Goal: Transaction & Acquisition: Download file/media

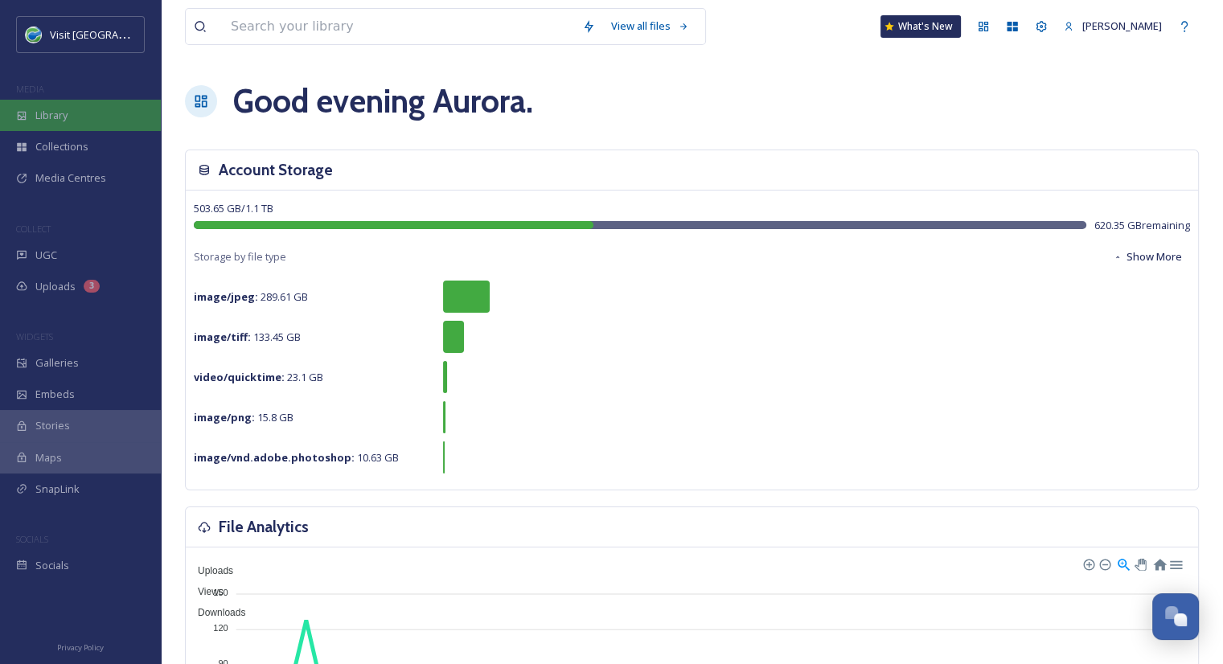
click at [68, 119] on span "Library" at bounding box center [51, 115] width 32 height 15
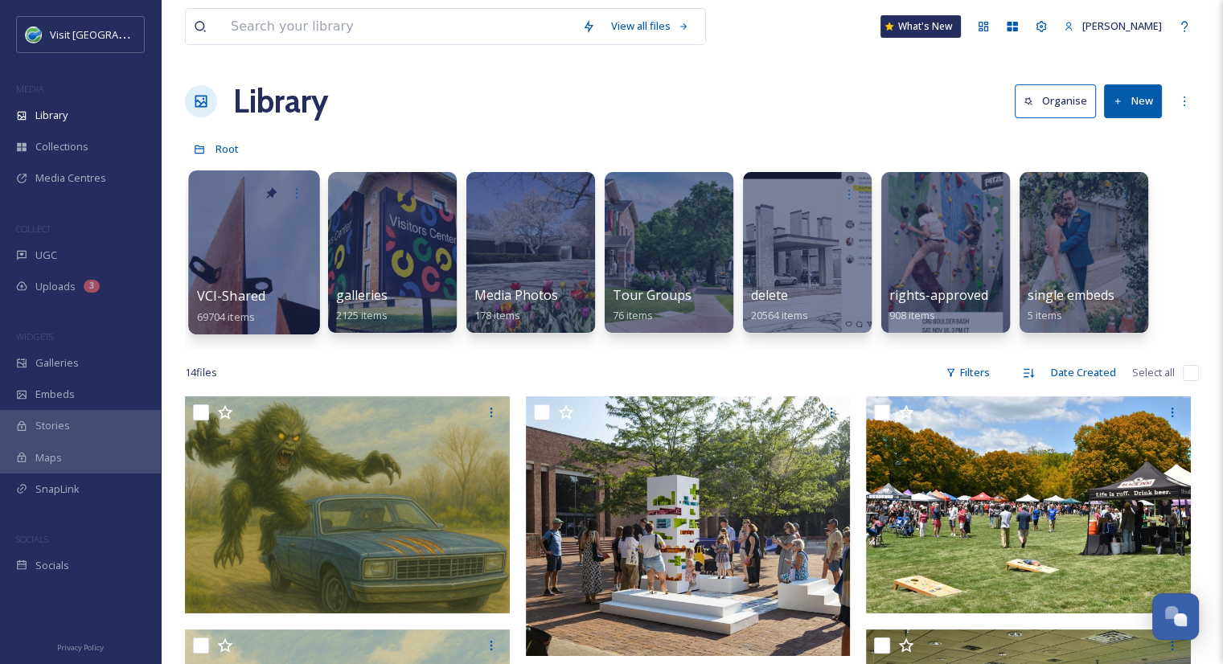
click at [242, 266] on div at bounding box center [253, 252] width 131 height 164
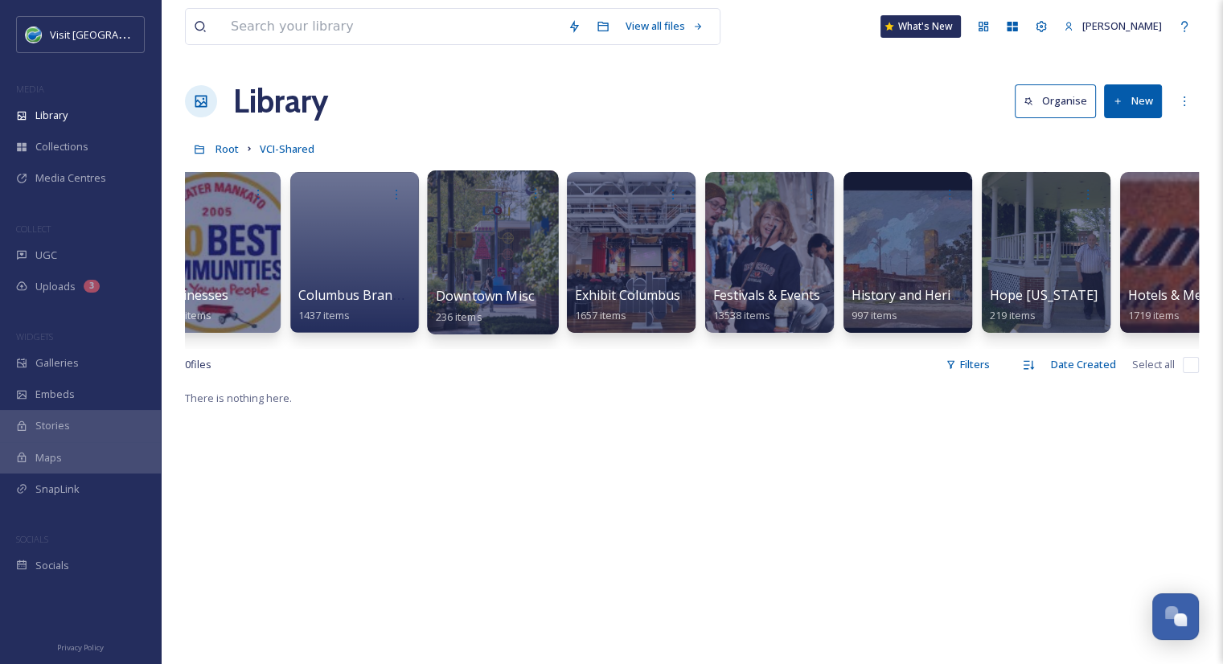
scroll to position [0, 594]
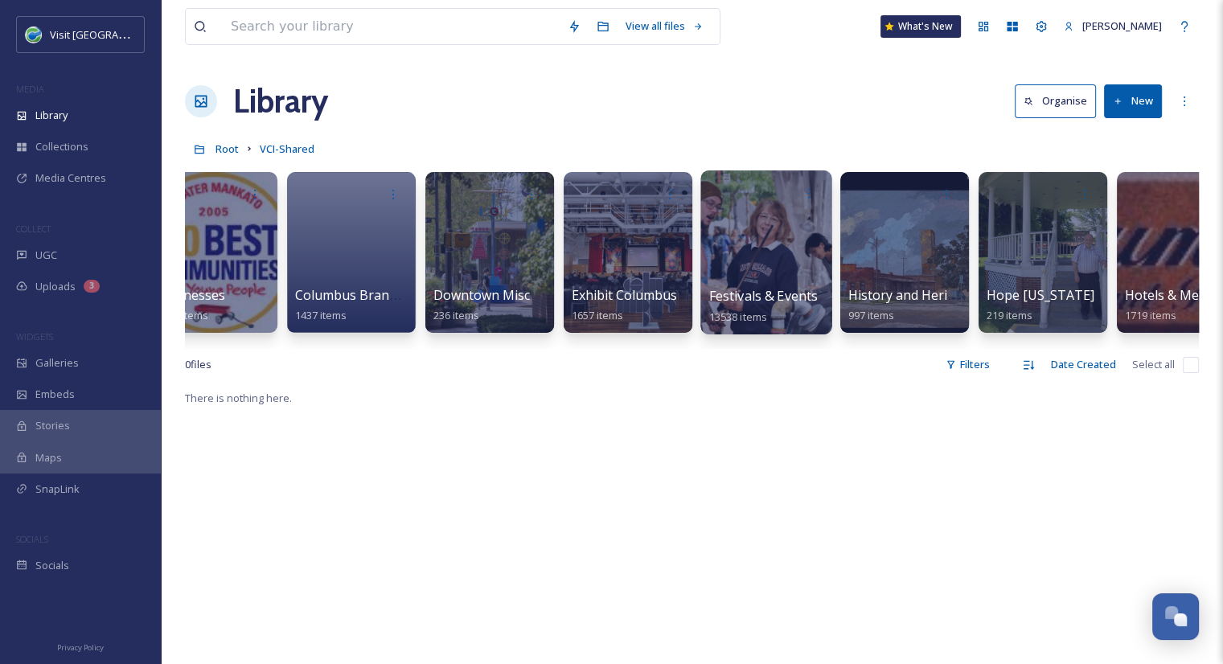
click at [741, 300] on span "Festivals & Events" at bounding box center [763, 296] width 109 height 18
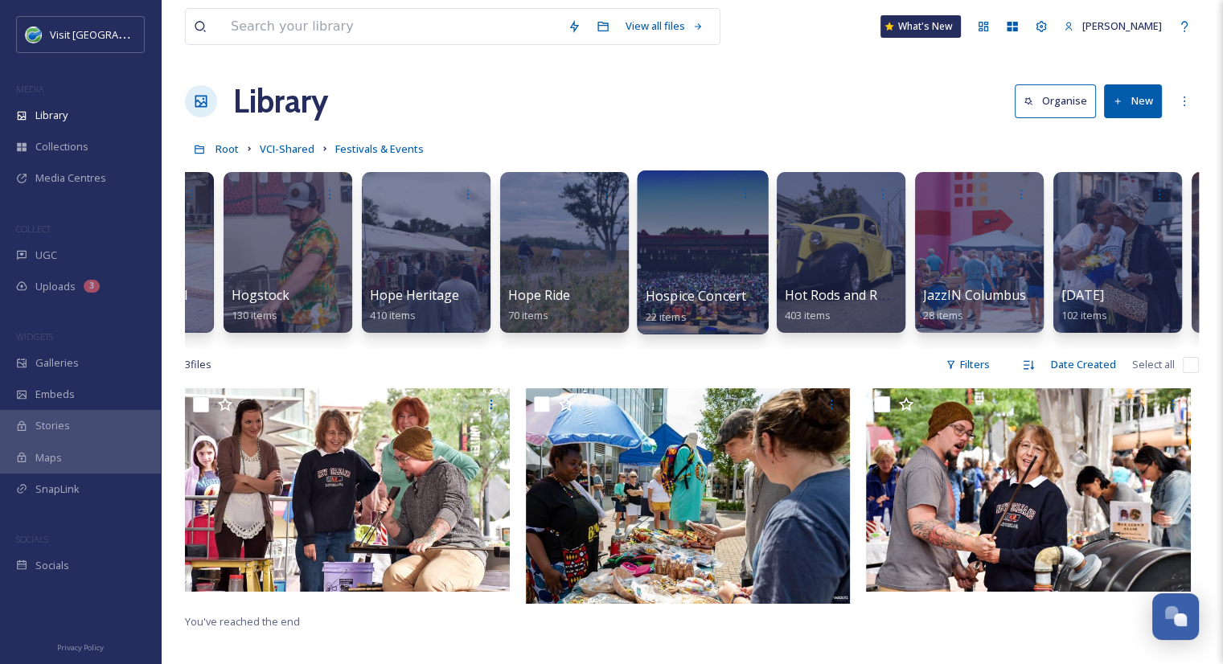
scroll to position [0, 2319]
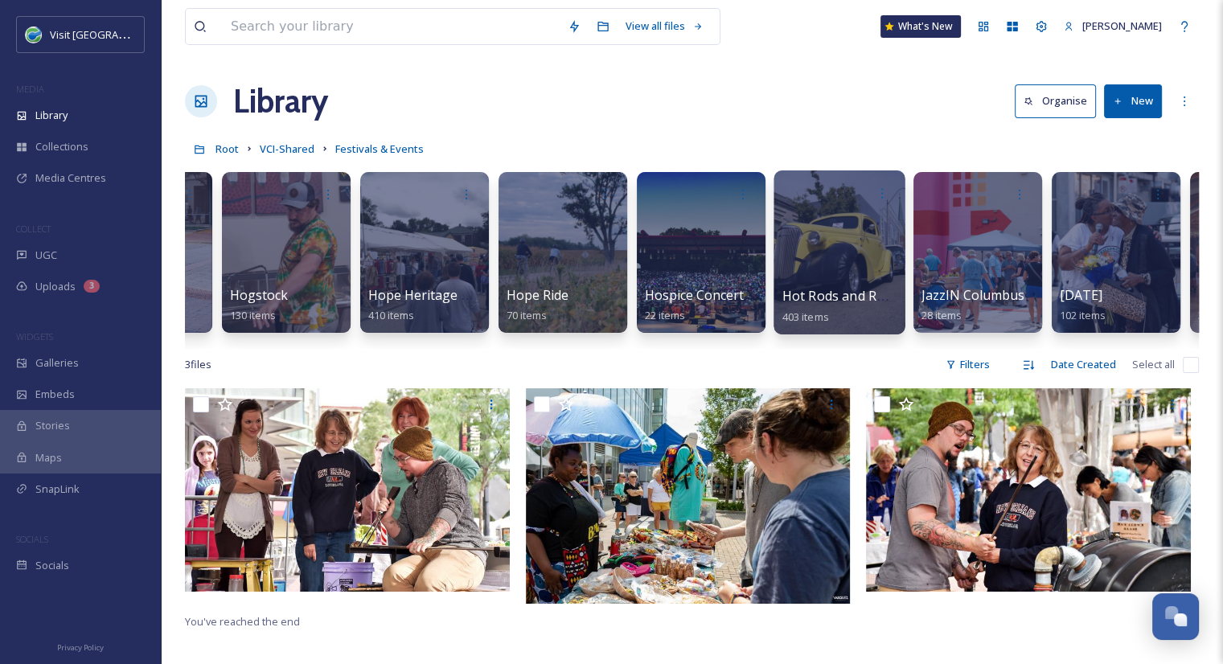
click at [820, 300] on span "Hot Rods and Rock and Roll" at bounding box center [866, 296] width 168 height 18
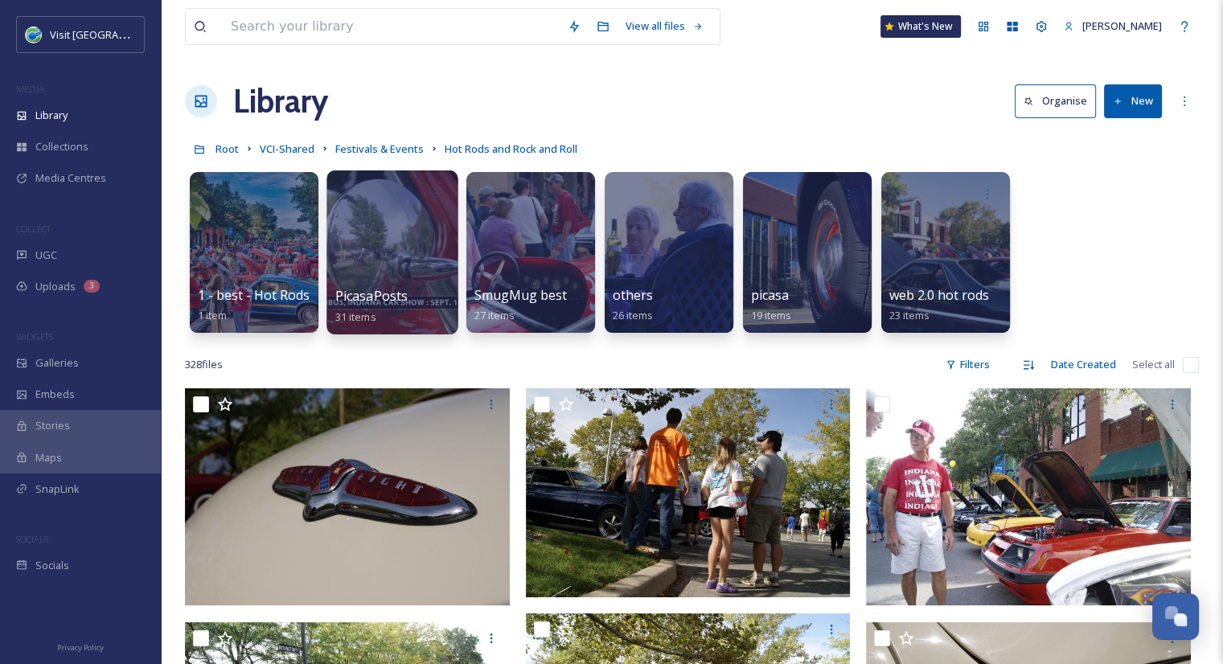
click at [436, 299] on div "PicasaPosts 31 items" at bounding box center [392, 306] width 115 height 40
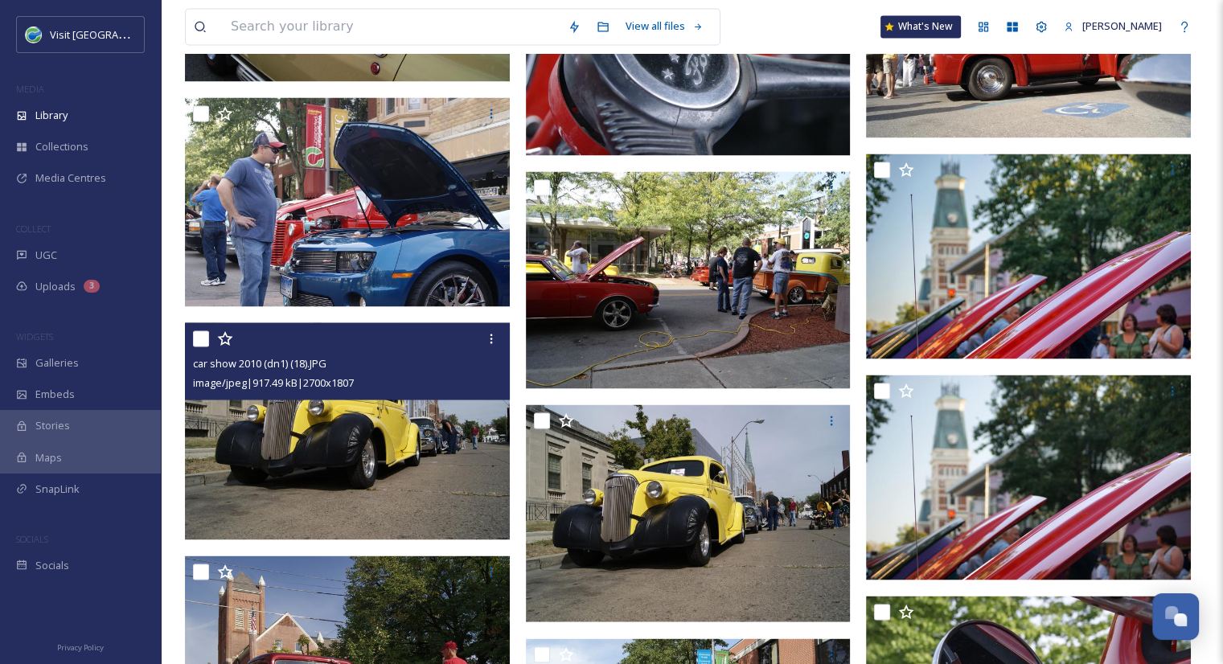
scroll to position [2789, 0]
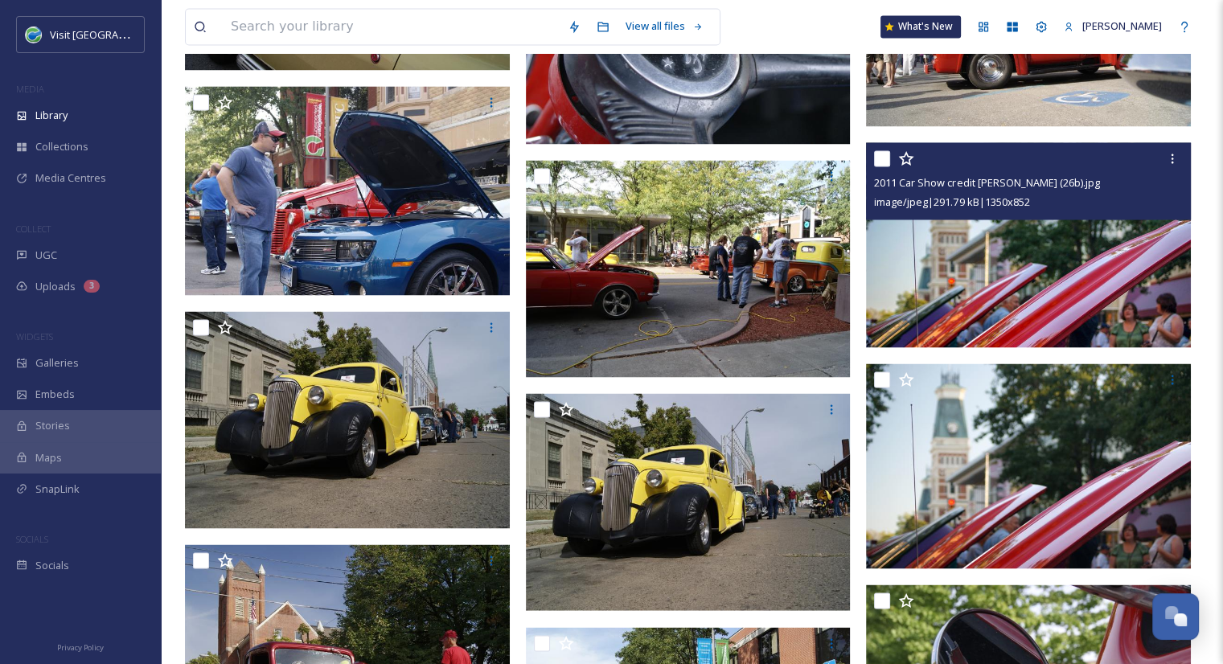
click at [881, 159] on input "checkbox" at bounding box center [882, 158] width 16 height 16
checkbox input "true"
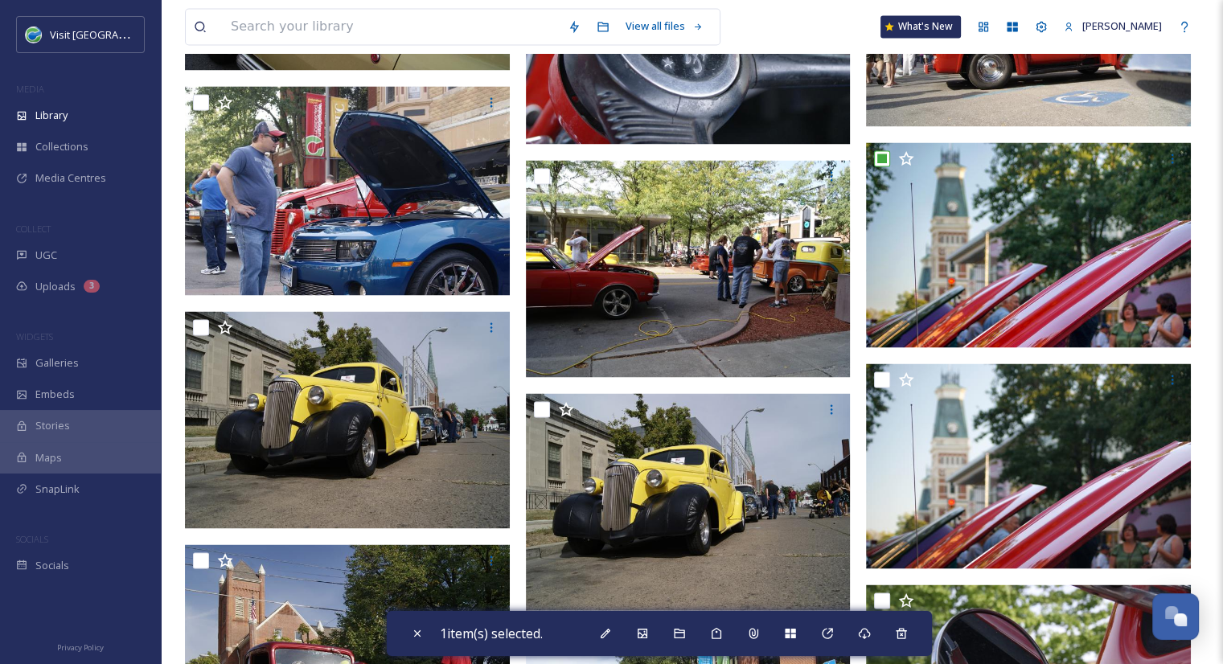
scroll to position [2922, 0]
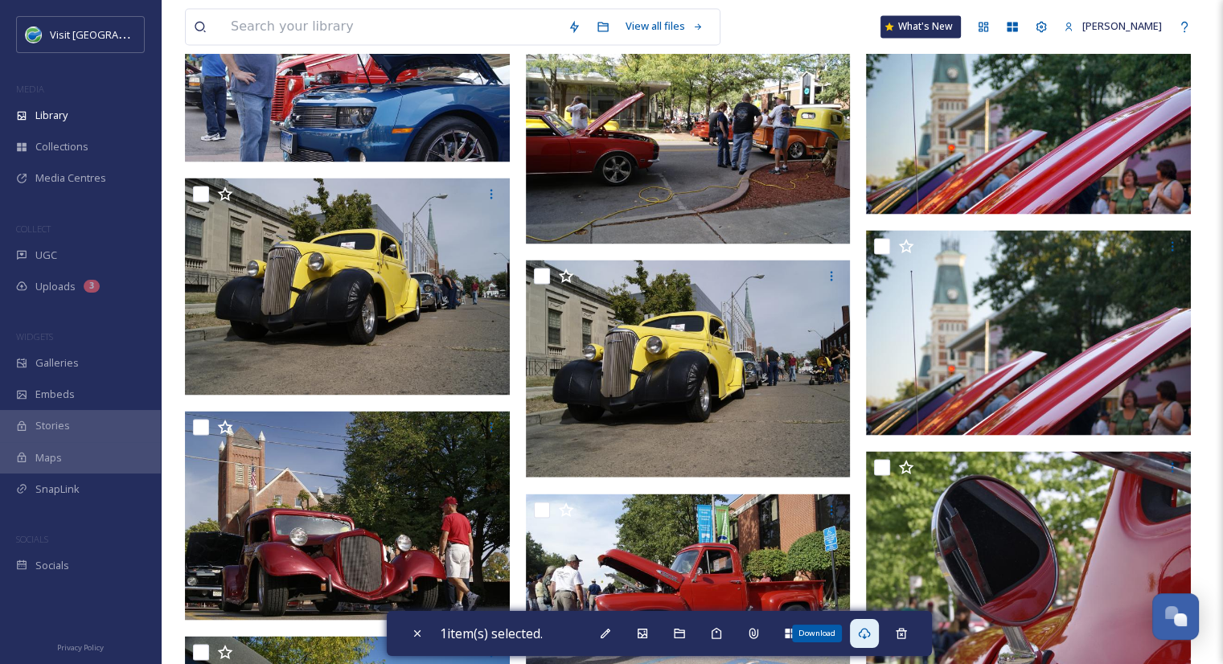
click at [870, 630] on icon at bounding box center [864, 633] width 13 height 13
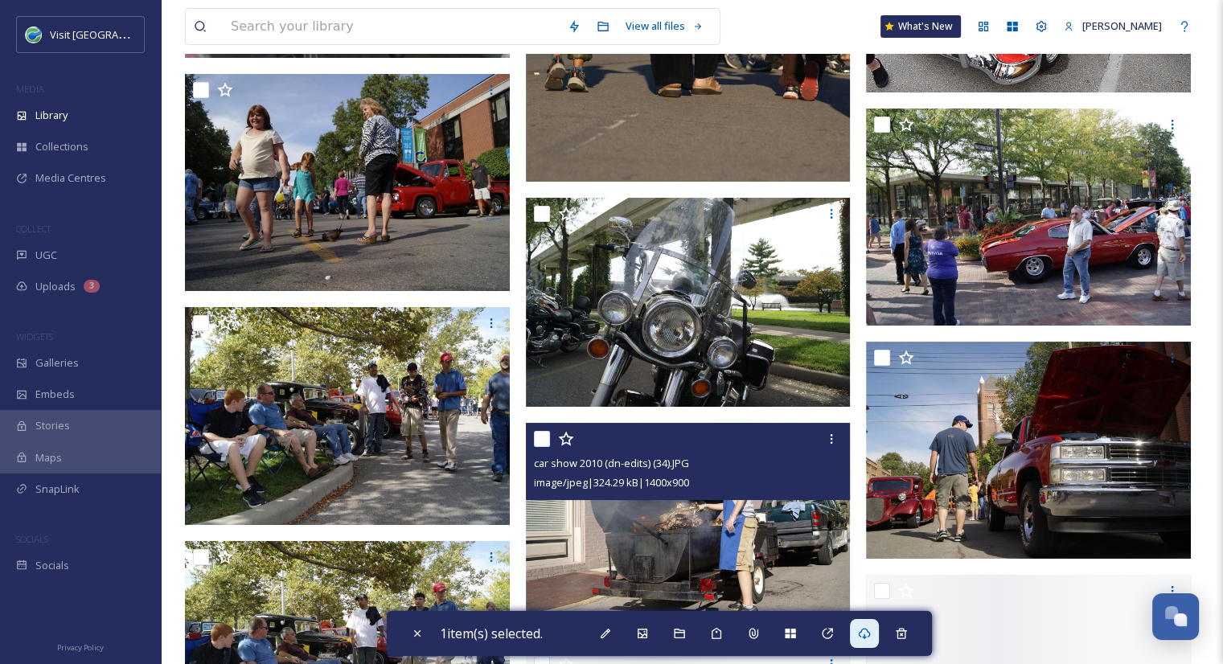
scroll to position [5362, 0]
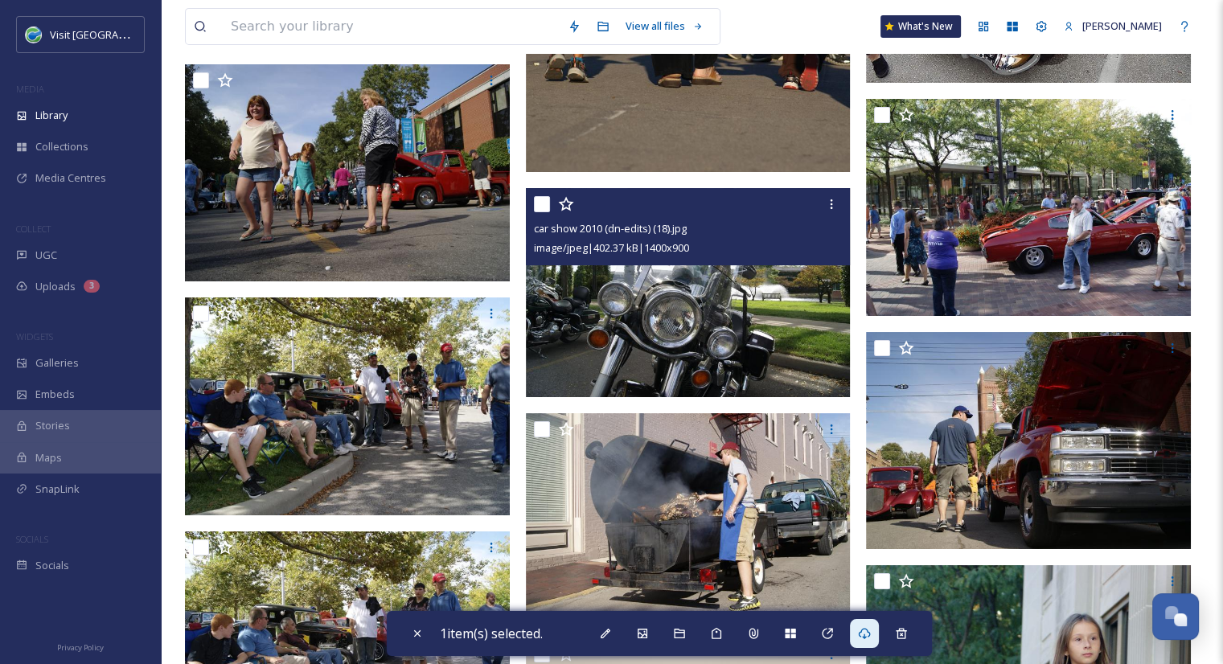
click at [544, 202] on input "checkbox" at bounding box center [542, 204] width 16 height 16
click at [540, 205] on input "checkbox" at bounding box center [542, 204] width 16 height 16
click at [538, 204] on input "checkbox" at bounding box center [542, 204] width 16 height 16
checkbox input "true"
click at [821, 207] on div at bounding box center [831, 204] width 29 height 29
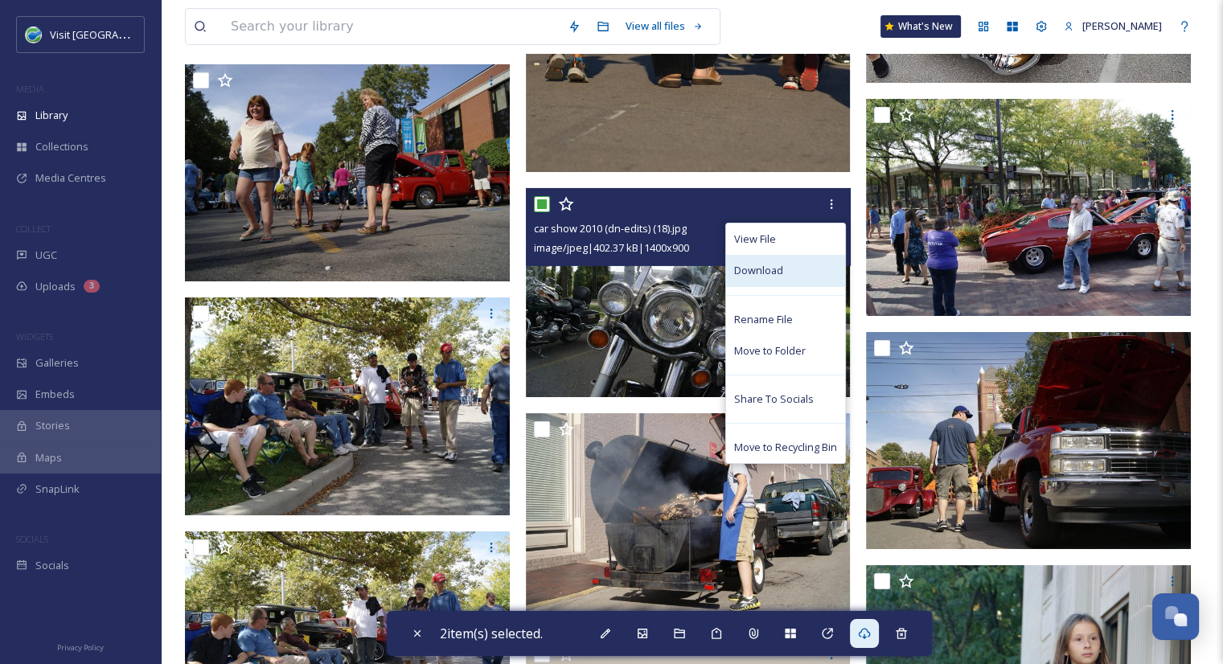
click at [795, 272] on div "Download" at bounding box center [785, 270] width 119 height 31
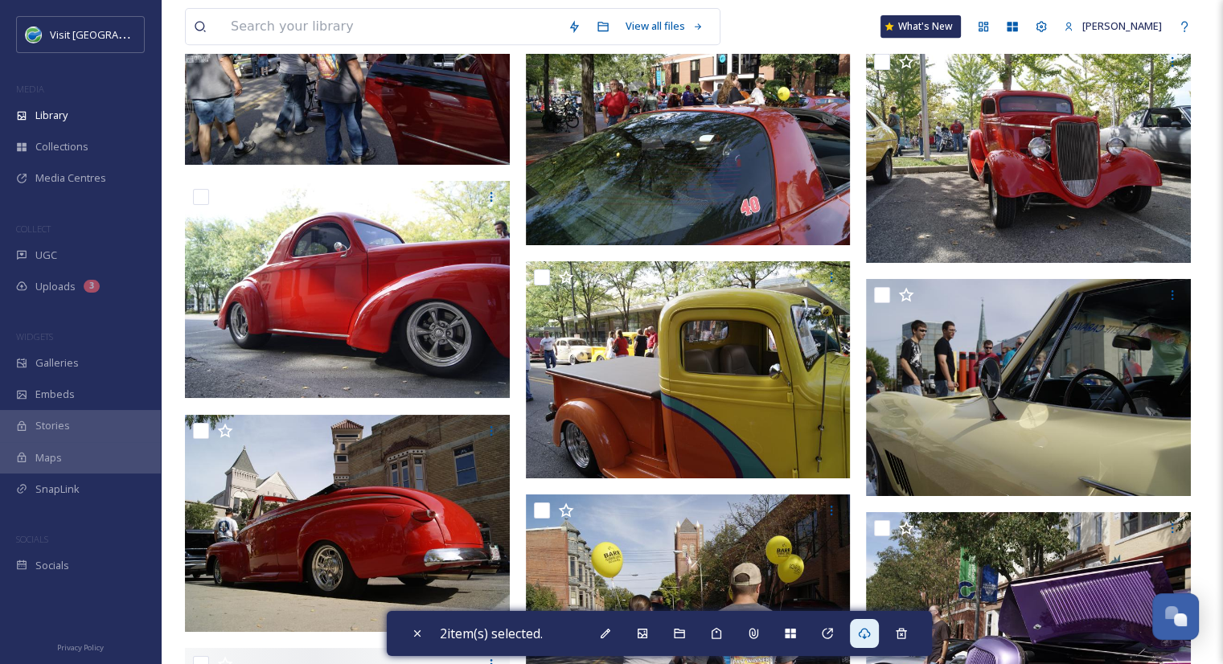
scroll to position [6922, 0]
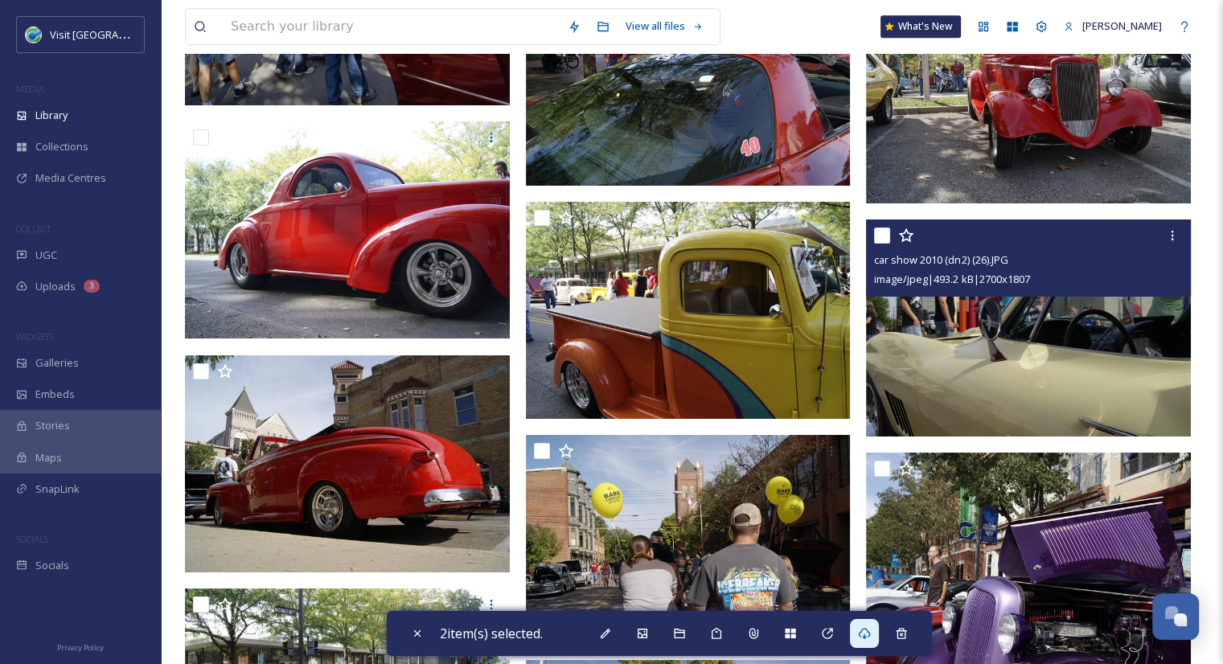
click at [955, 395] on img at bounding box center [1028, 328] width 325 height 217
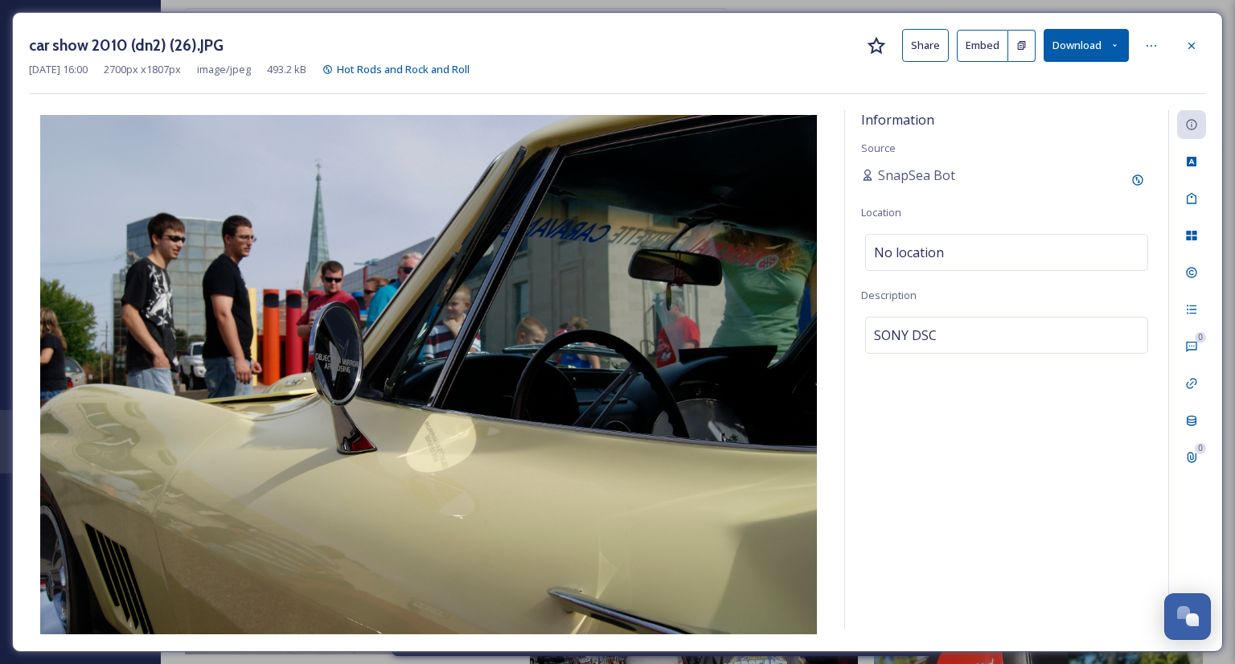
click at [1103, 38] on button "Download" at bounding box center [1086, 45] width 85 height 33
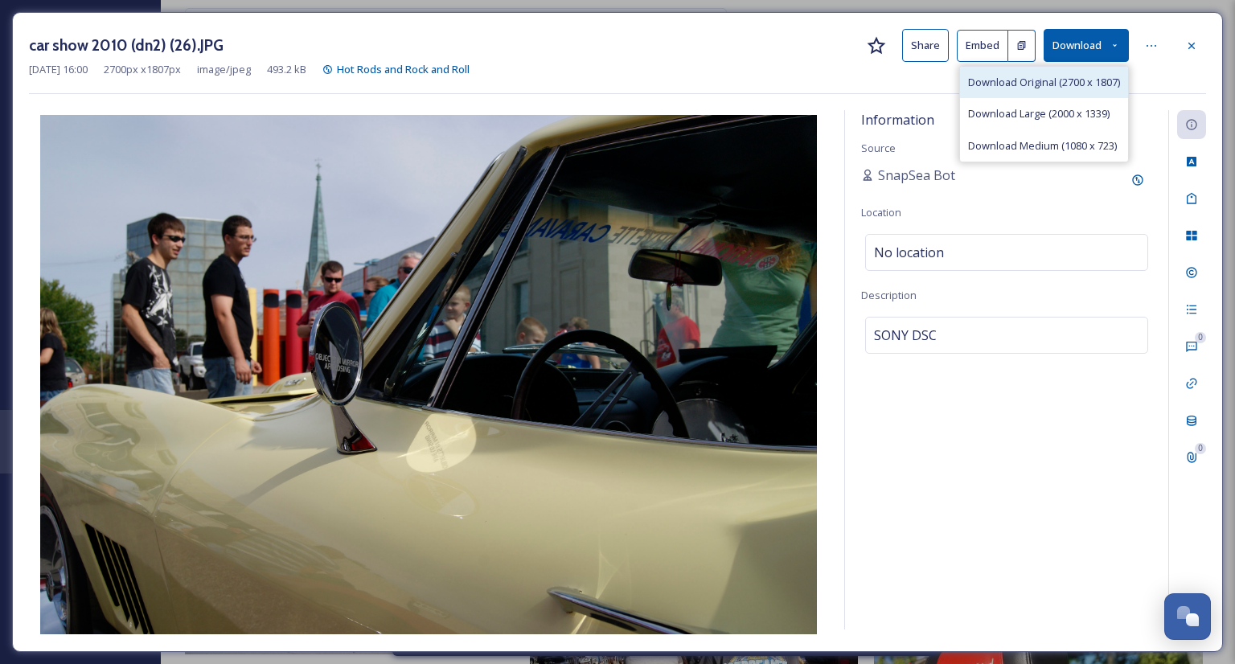
click at [1029, 84] on span "Download Original (2700 x 1807)" at bounding box center [1044, 82] width 152 height 15
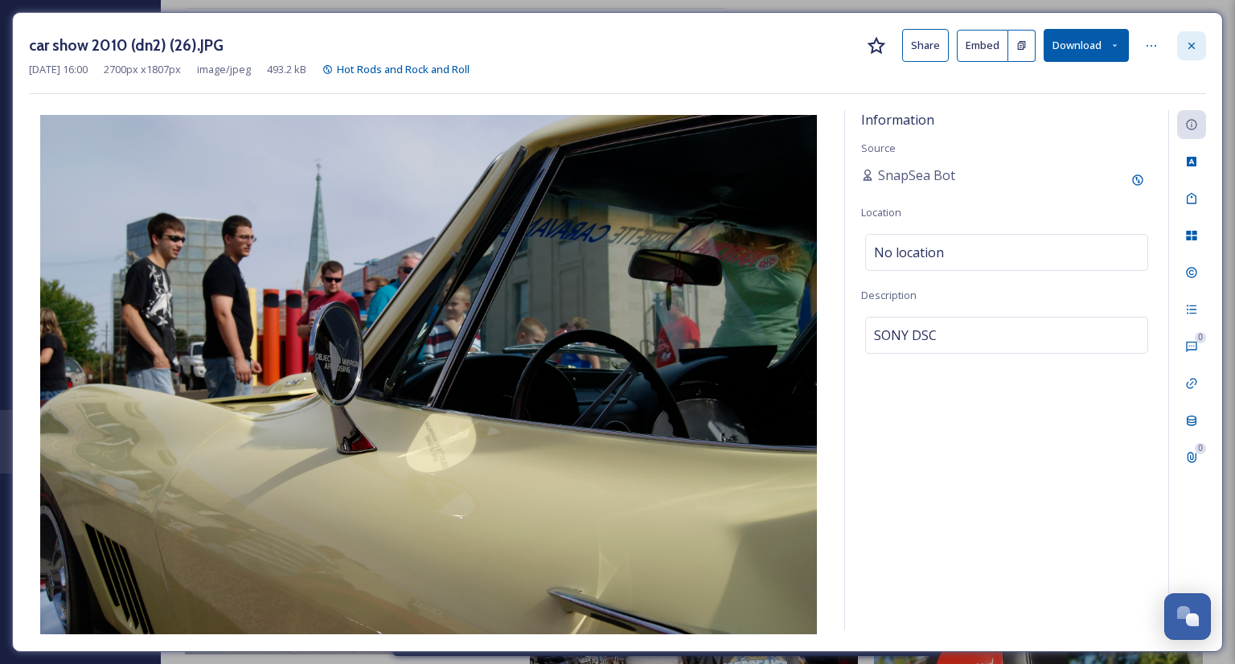
click at [1186, 44] on icon at bounding box center [1191, 45] width 13 height 13
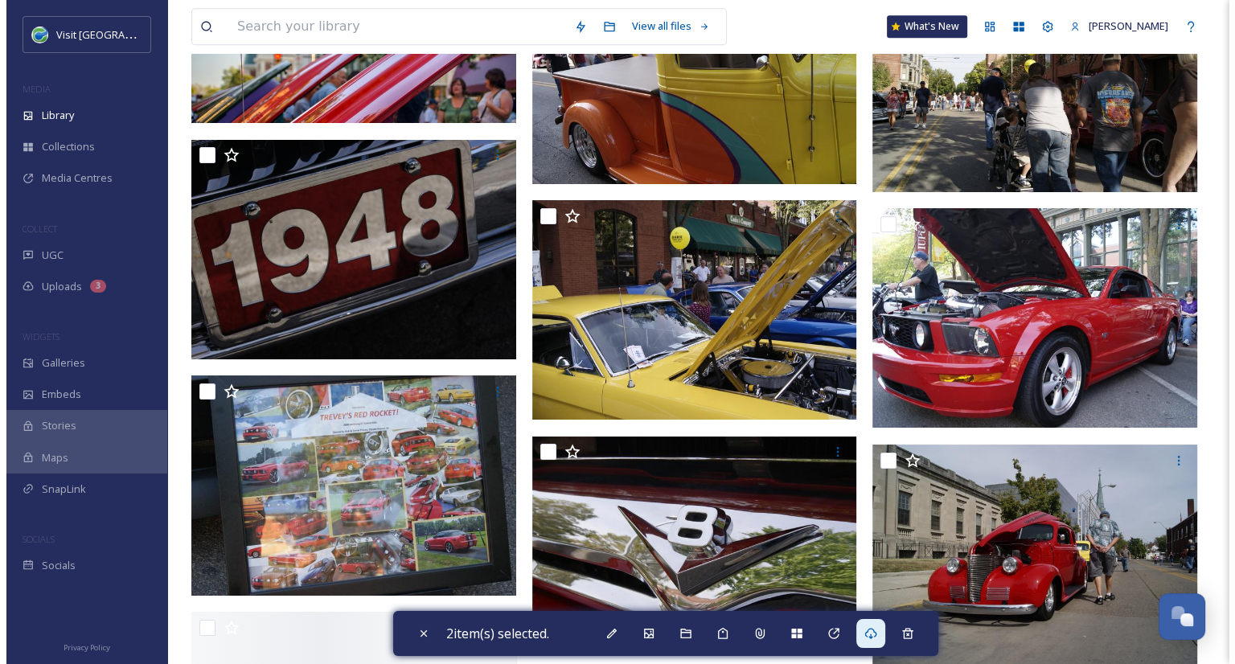
scroll to position [13526, 0]
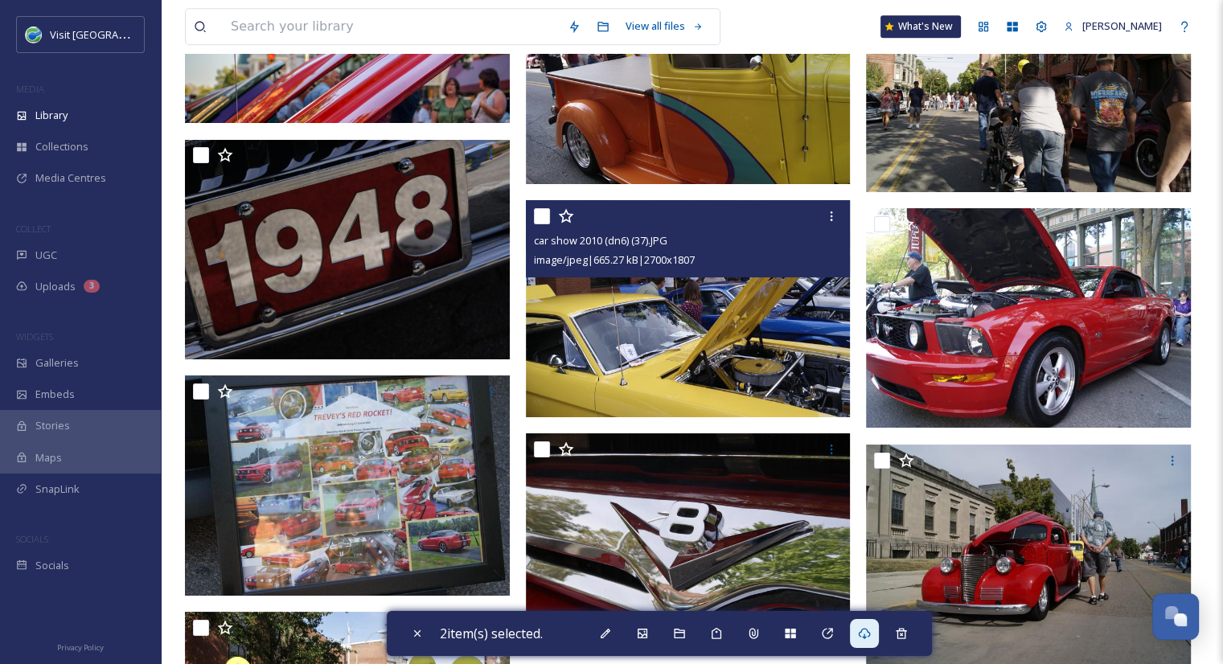
click at [677, 335] on img at bounding box center [688, 308] width 325 height 217
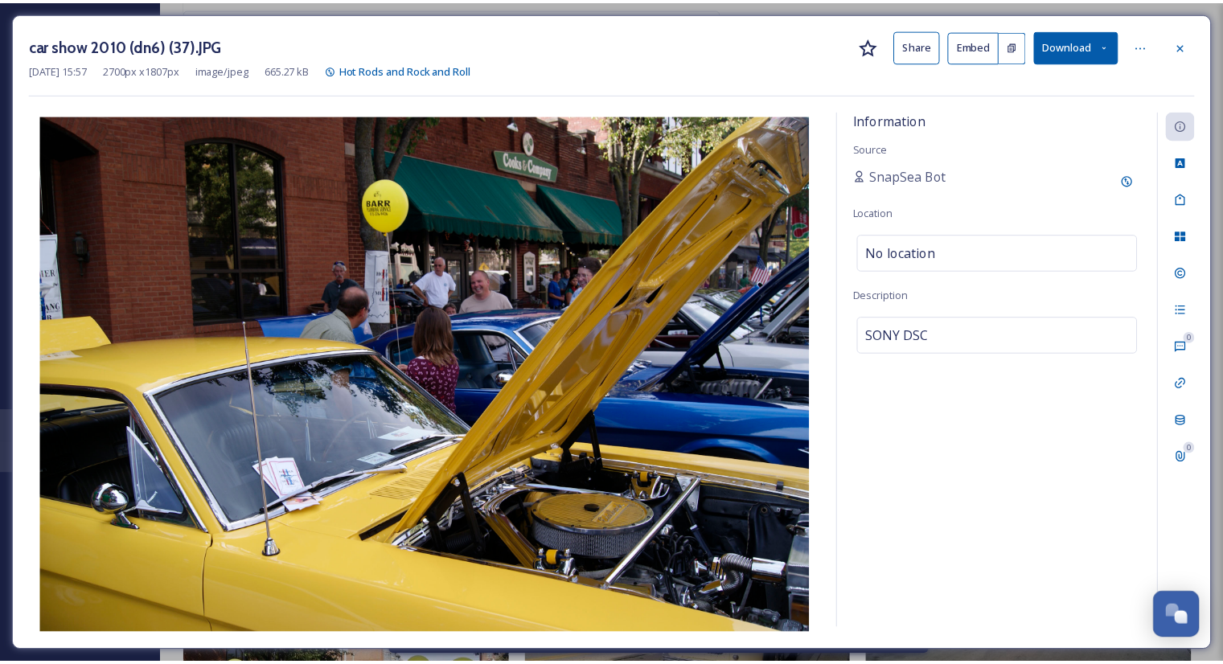
scroll to position [13532, 0]
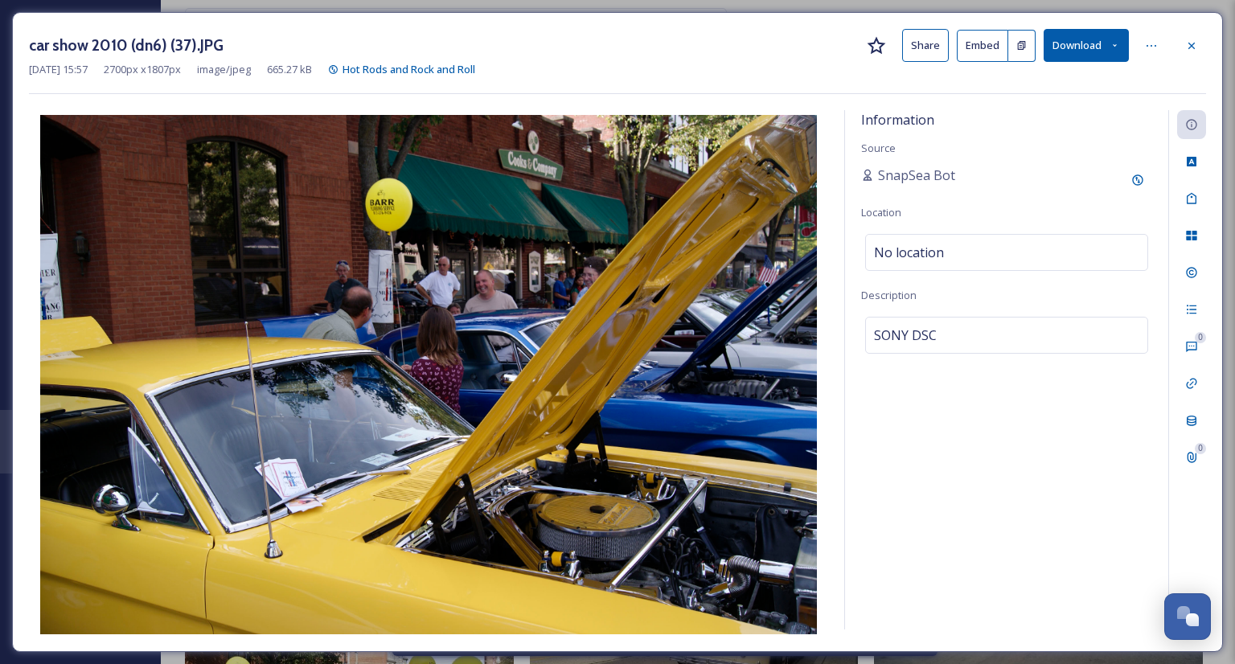
click at [922, 49] on button "Share" at bounding box center [925, 45] width 47 height 33
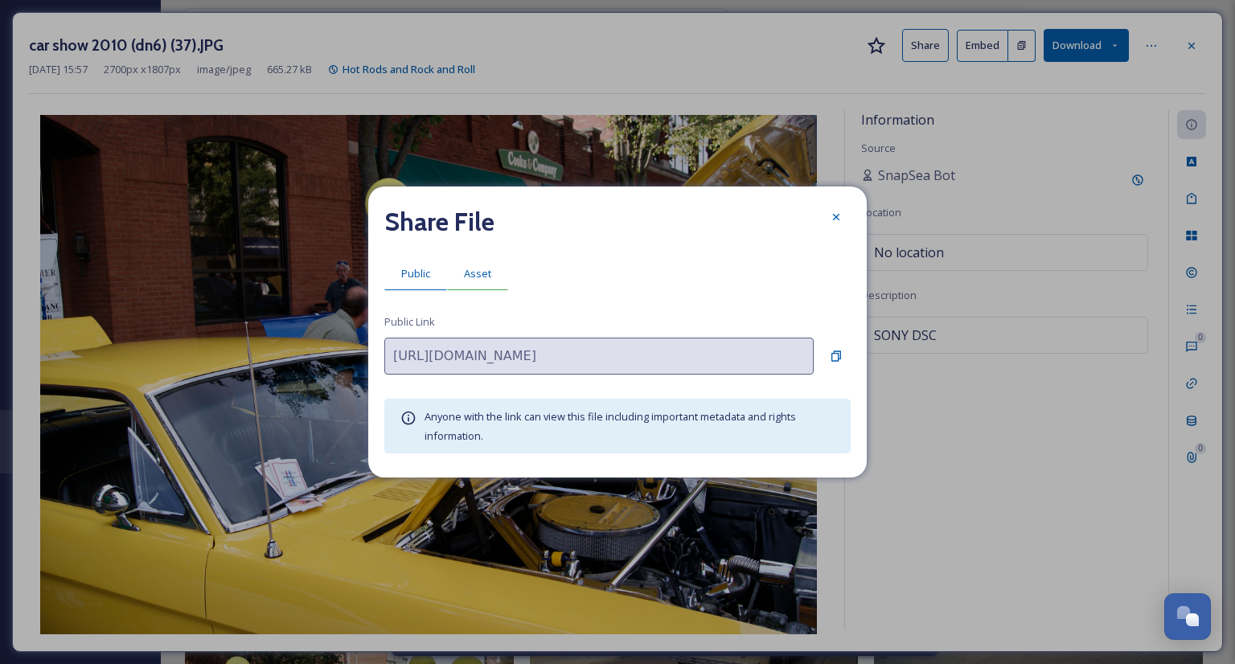
click at [479, 273] on span "Asset" at bounding box center [477, 273] width 27 height 15
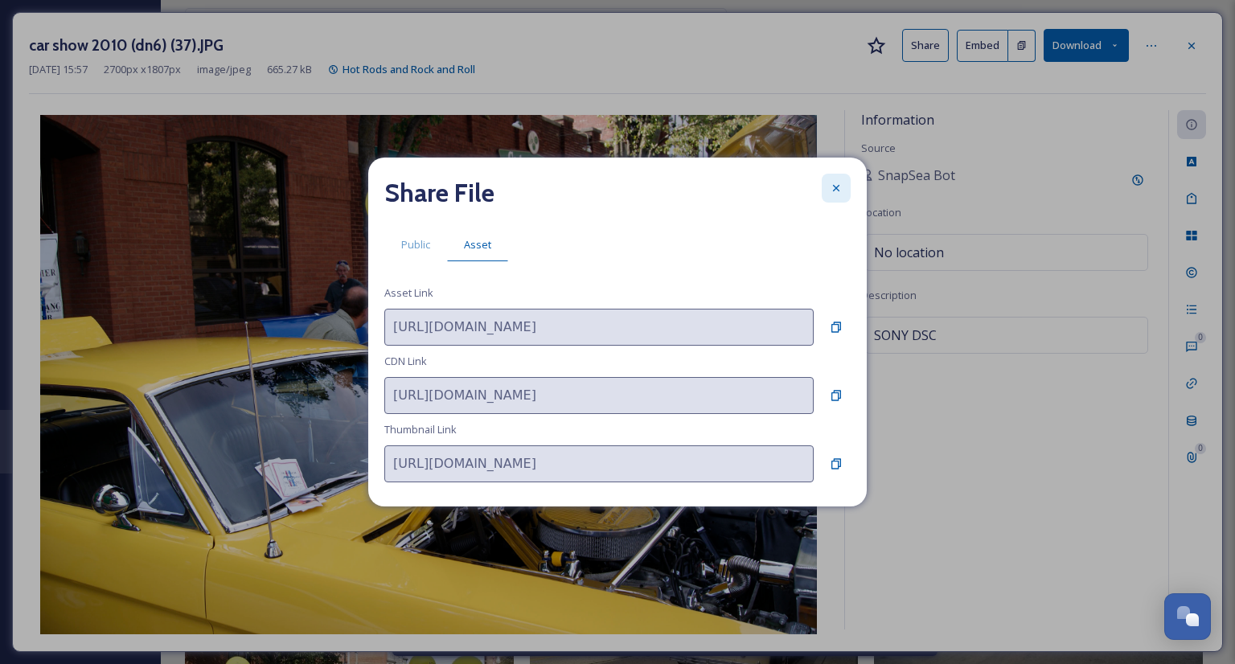
click at [832, 188] on icon at bounding box center [836, 188] width 13 height 13
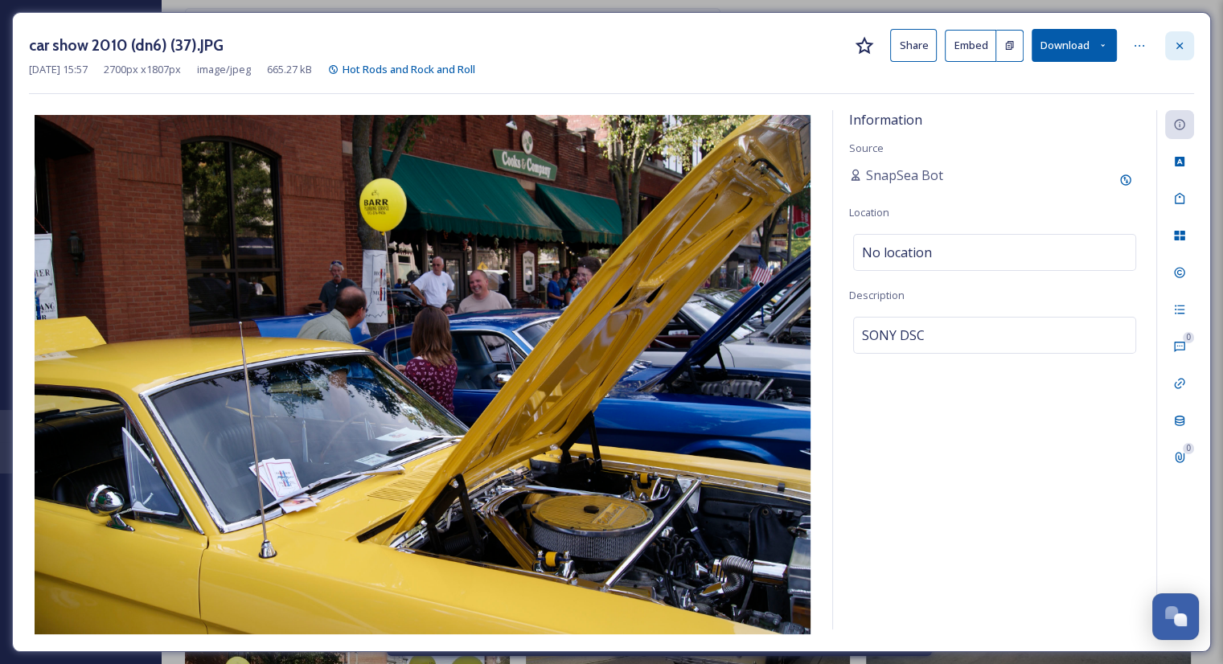
click at [1176, 44] on icon at bounding box center [1179, 45] width 13 height 13
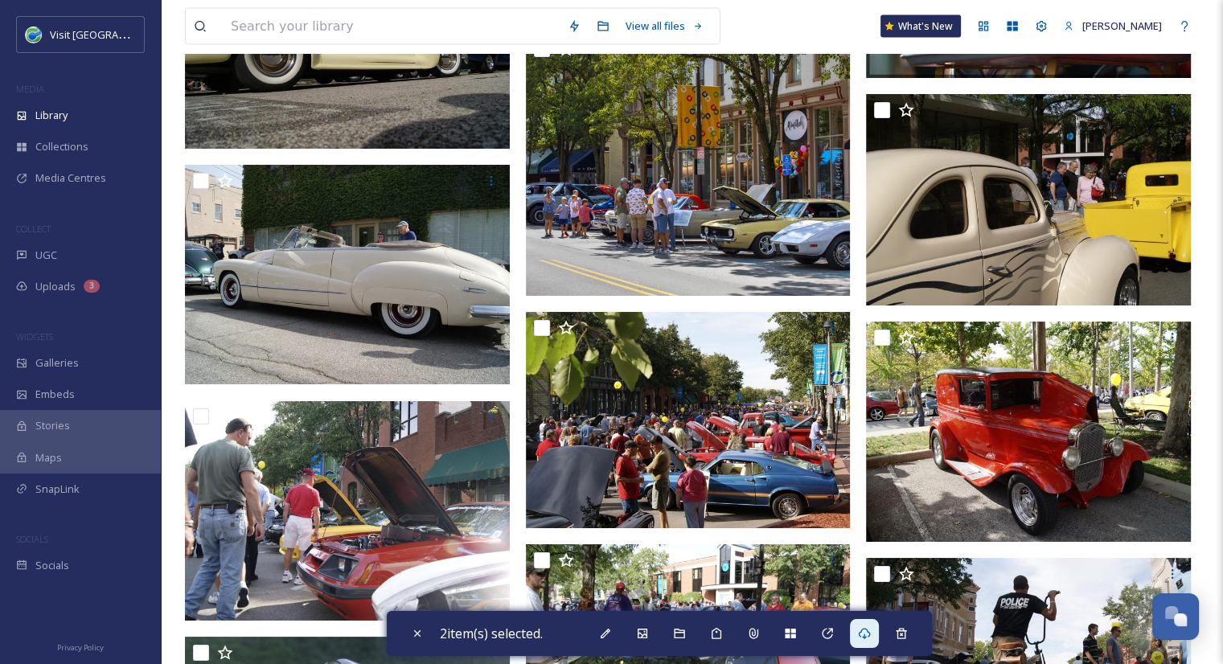
scroll to position [15481, 0]
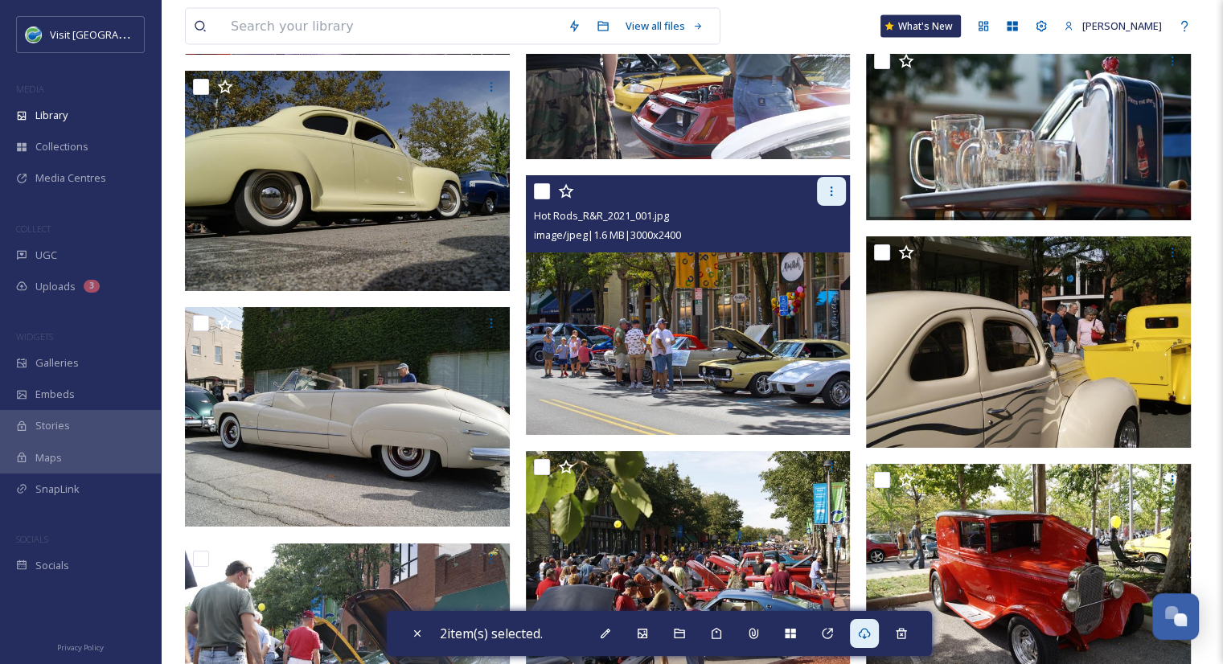
click at [833, 191] on icon at bounding box center [831, 191] width 13 height 13
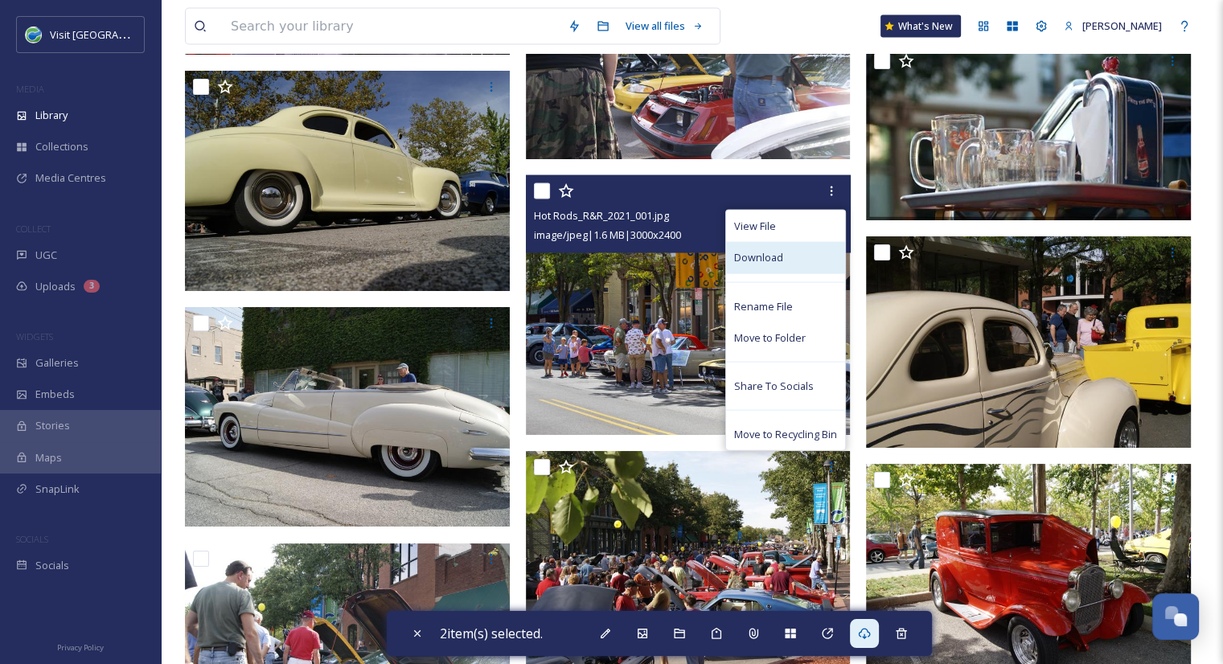
click at [779, 264] on span "Download" at bounding box center [758, 257] width 49 height 15
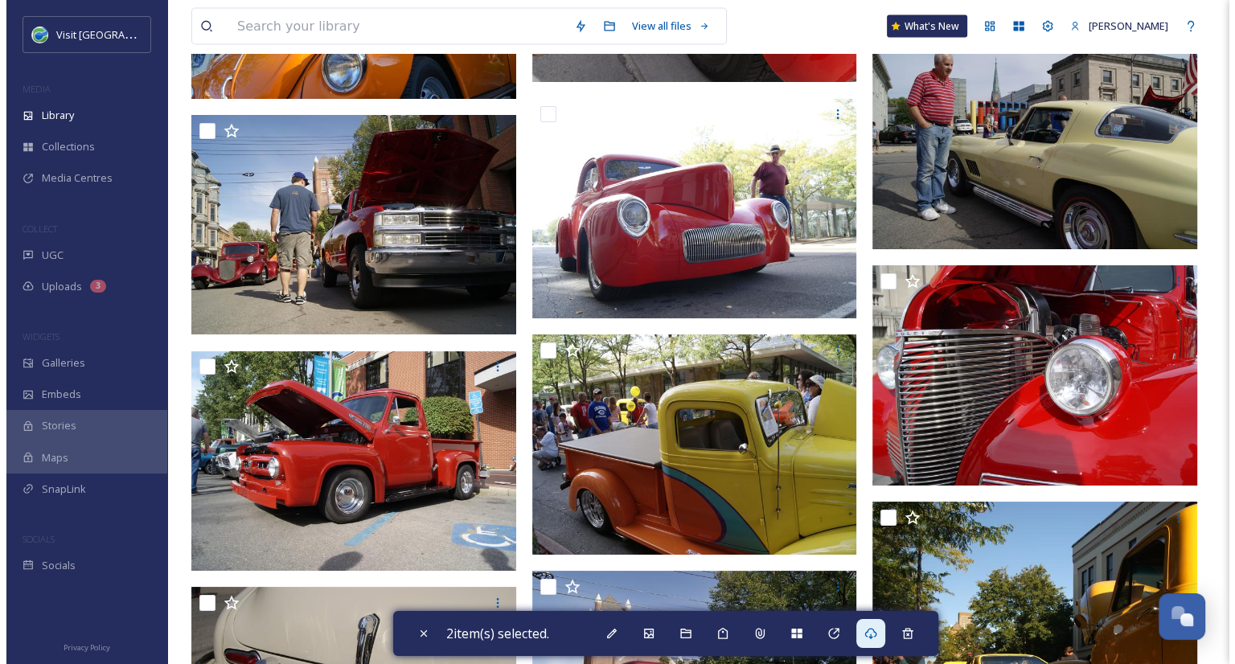
scroll to position [21425, 0]
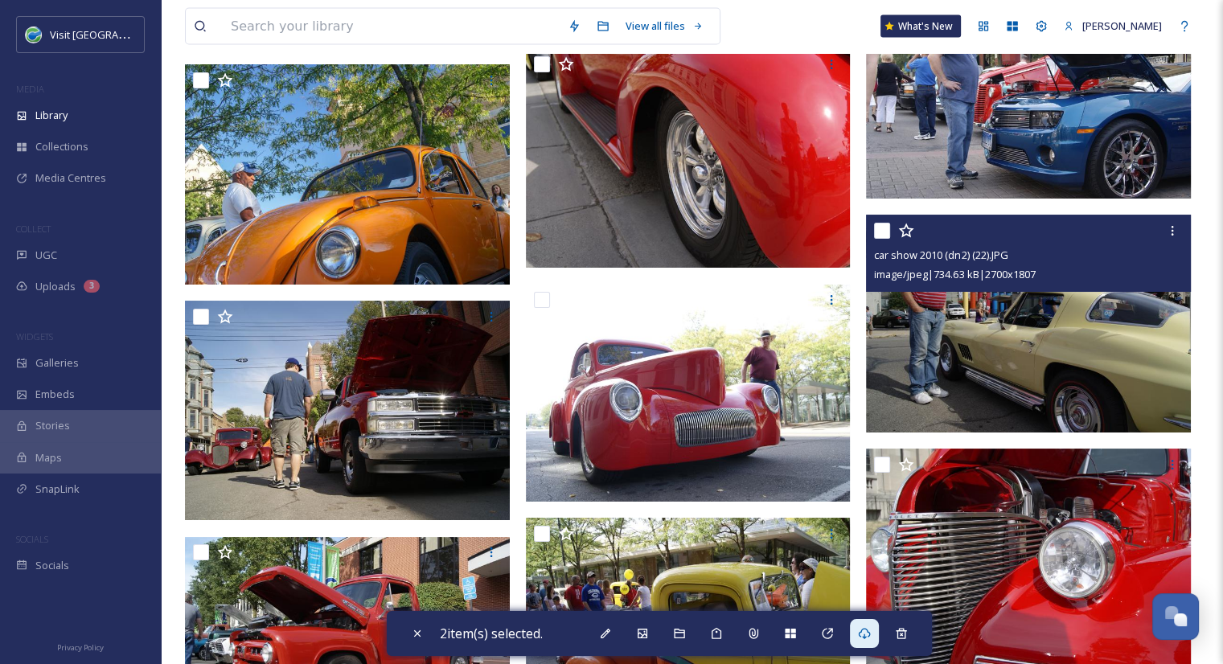
click at [1002, 374] on img at bounding box center [1028, 324] width 325 height 217
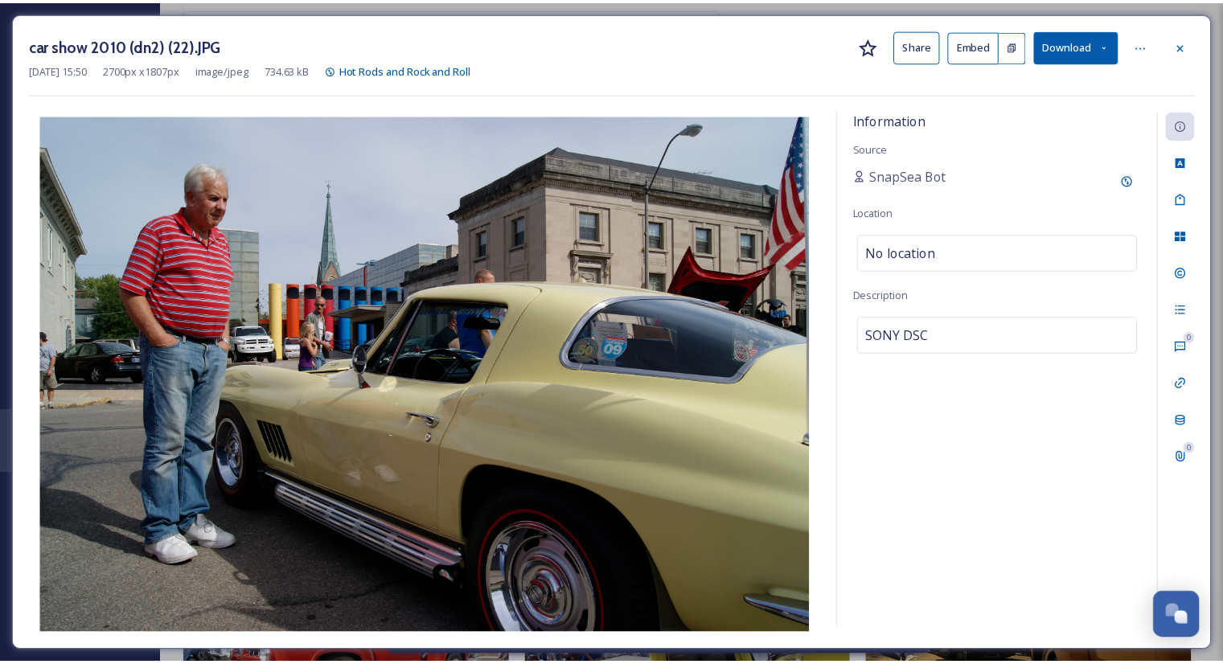
scroll to position [21430, 0]
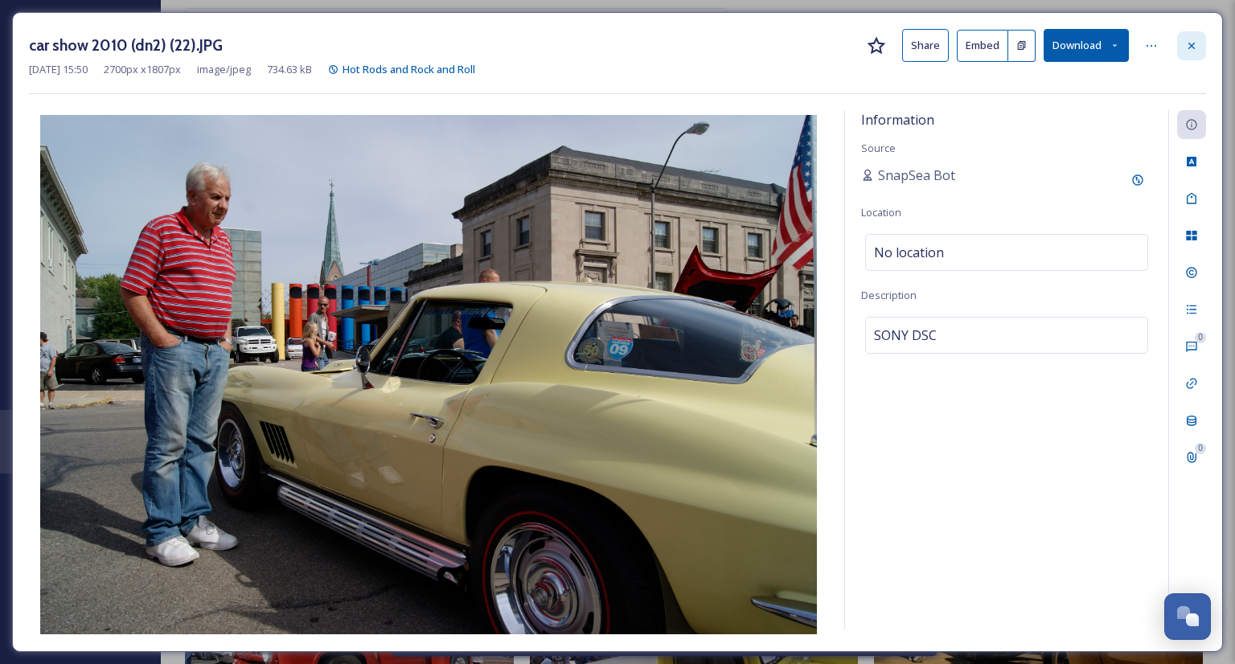
click at [1192, 39] on icon at bounding box center [1191, 45] width 13 height 13
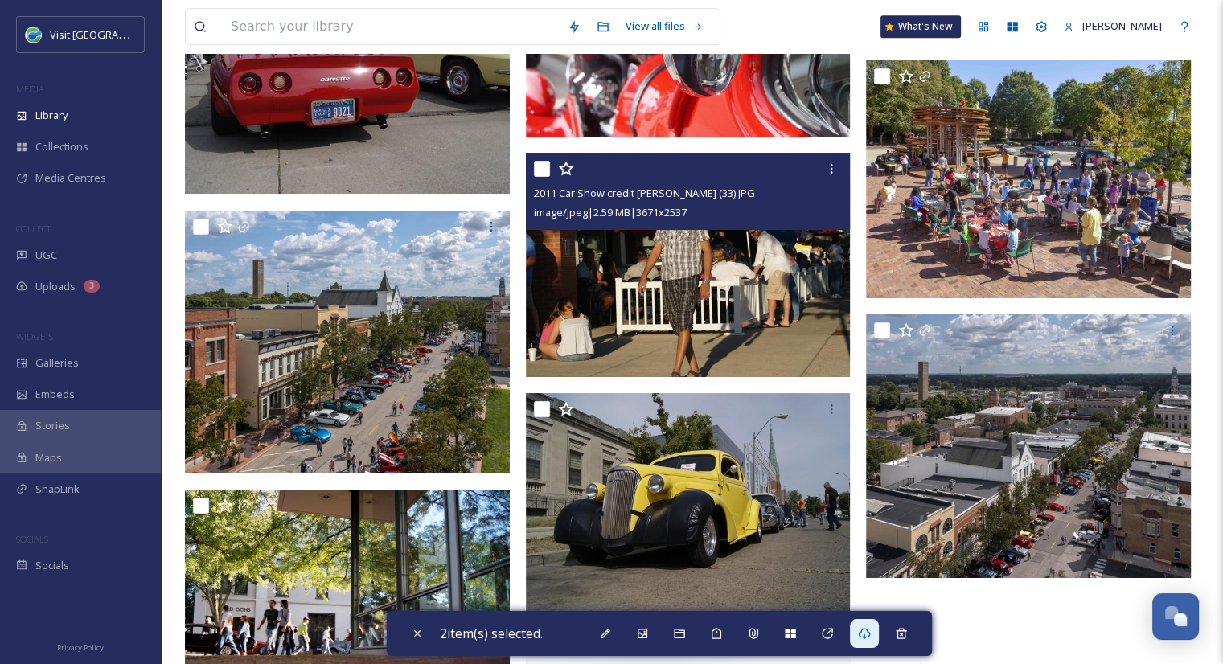
scroll to position [25571, 0]
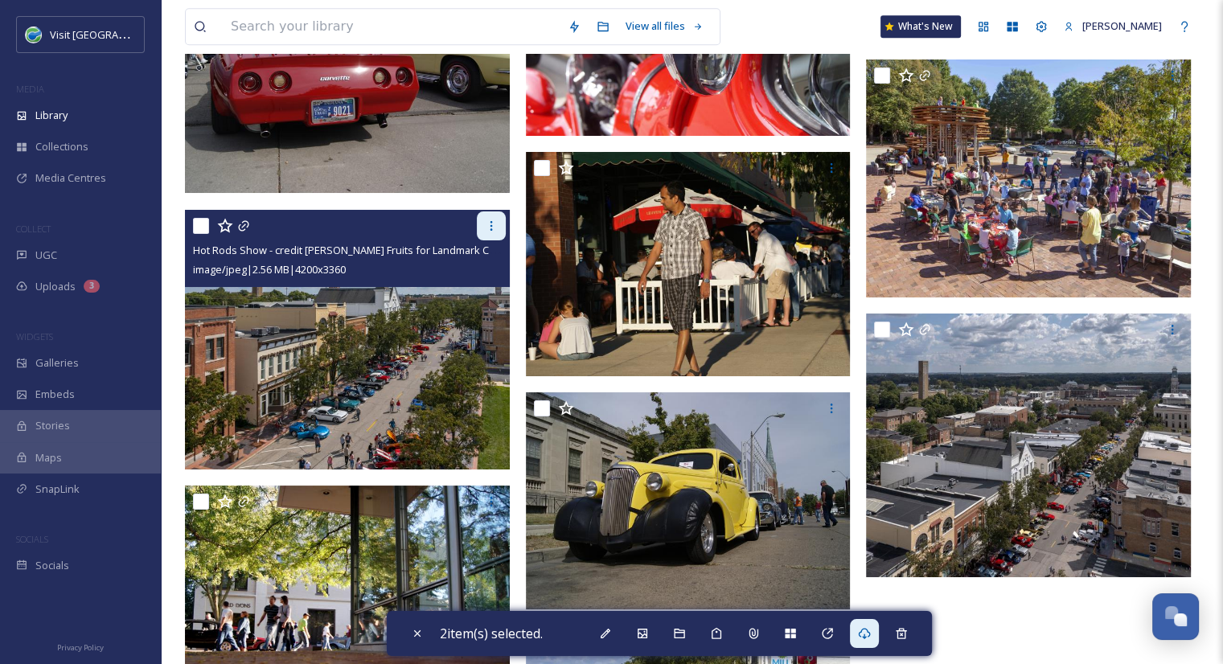
click at [499, 219] on div at bounding box center [491, 225] width 29 height 29
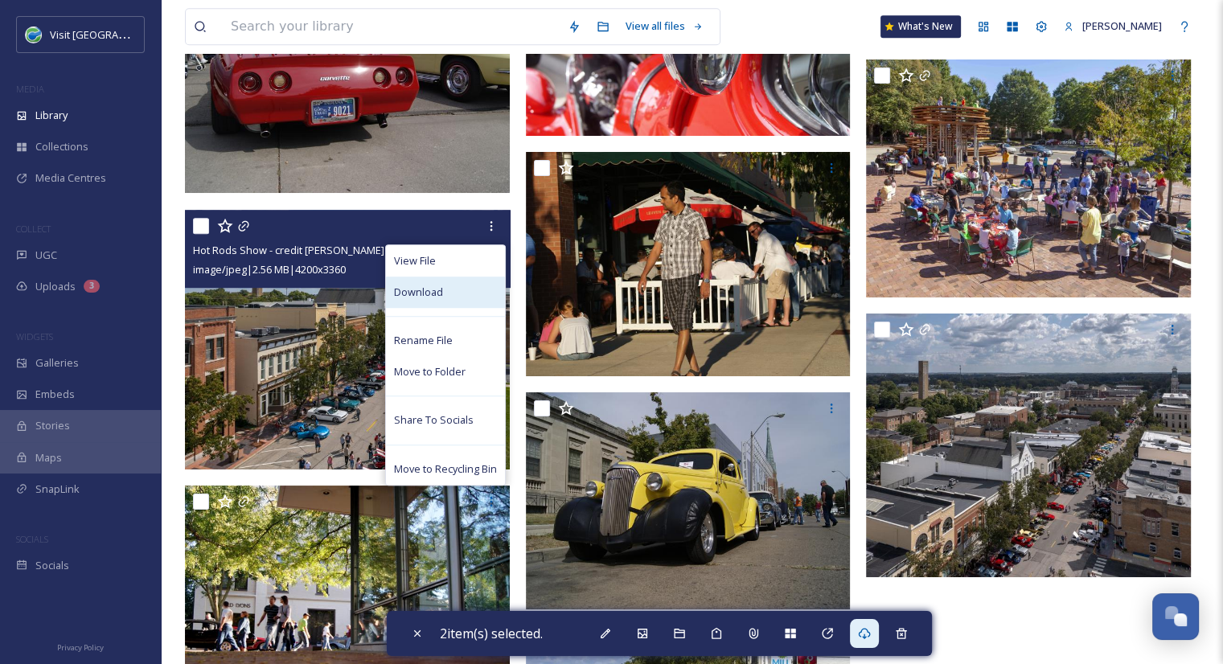
click at [447, 290] on div "Download" at bounding box center [445, 292] width 119 height 31
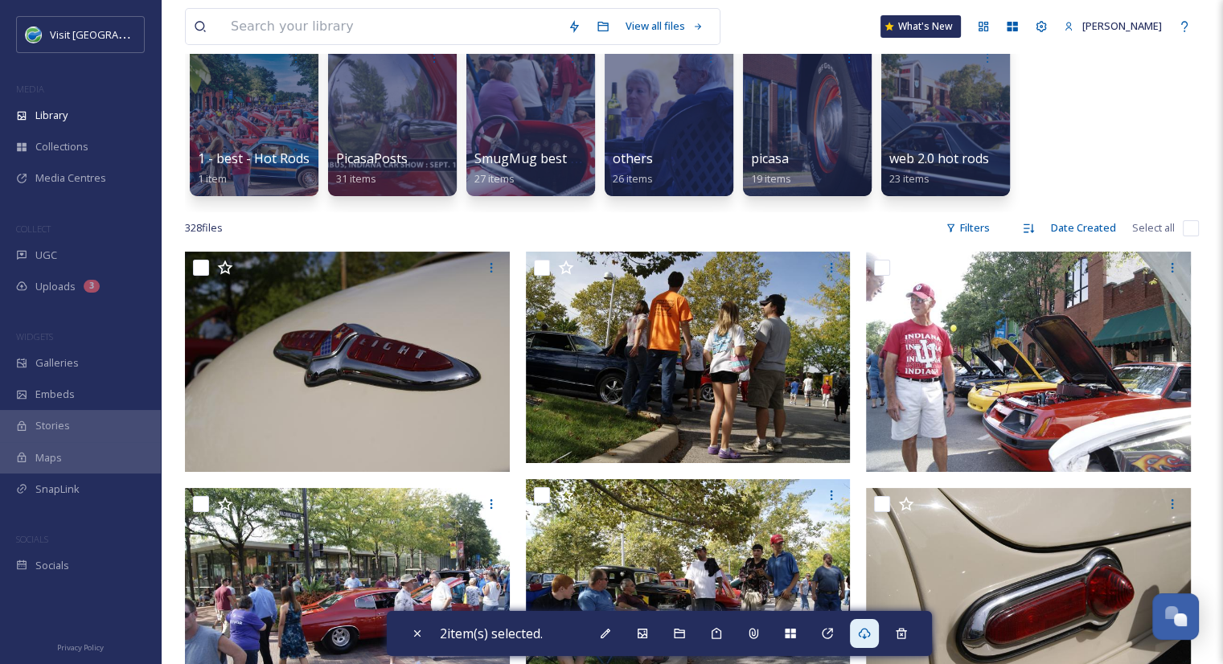
scroll to position [0, 0]
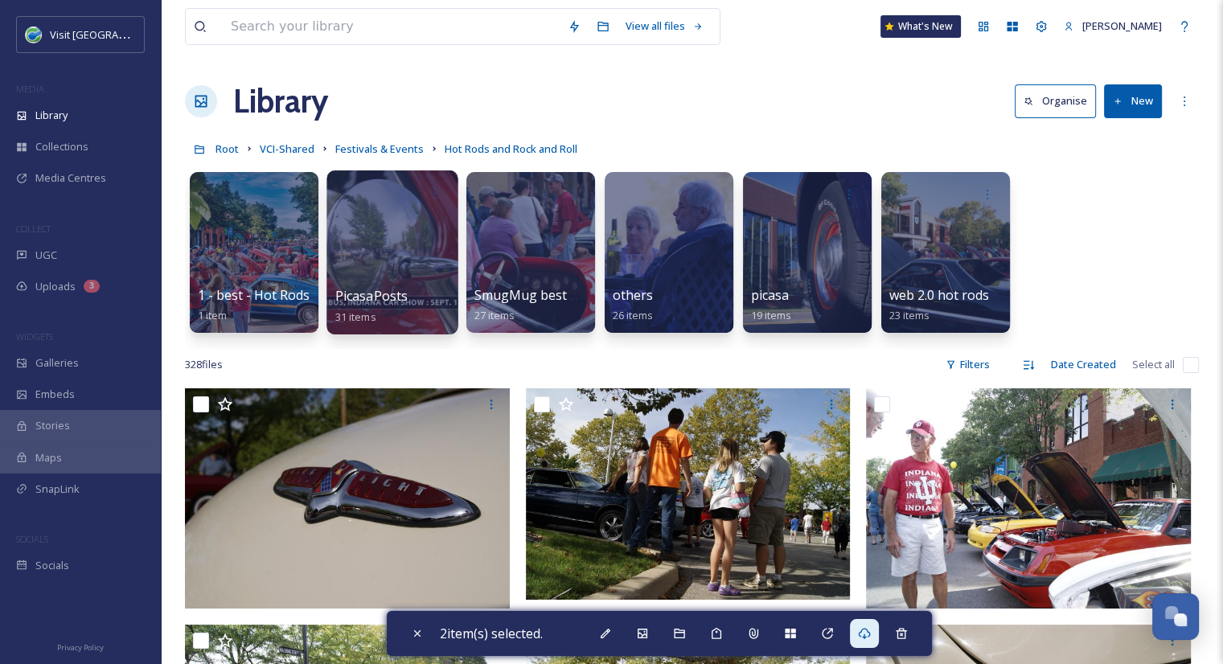
click at [401, 302] on span "PicasaPosts" at bounding box center [371, 296] width 73 height 18
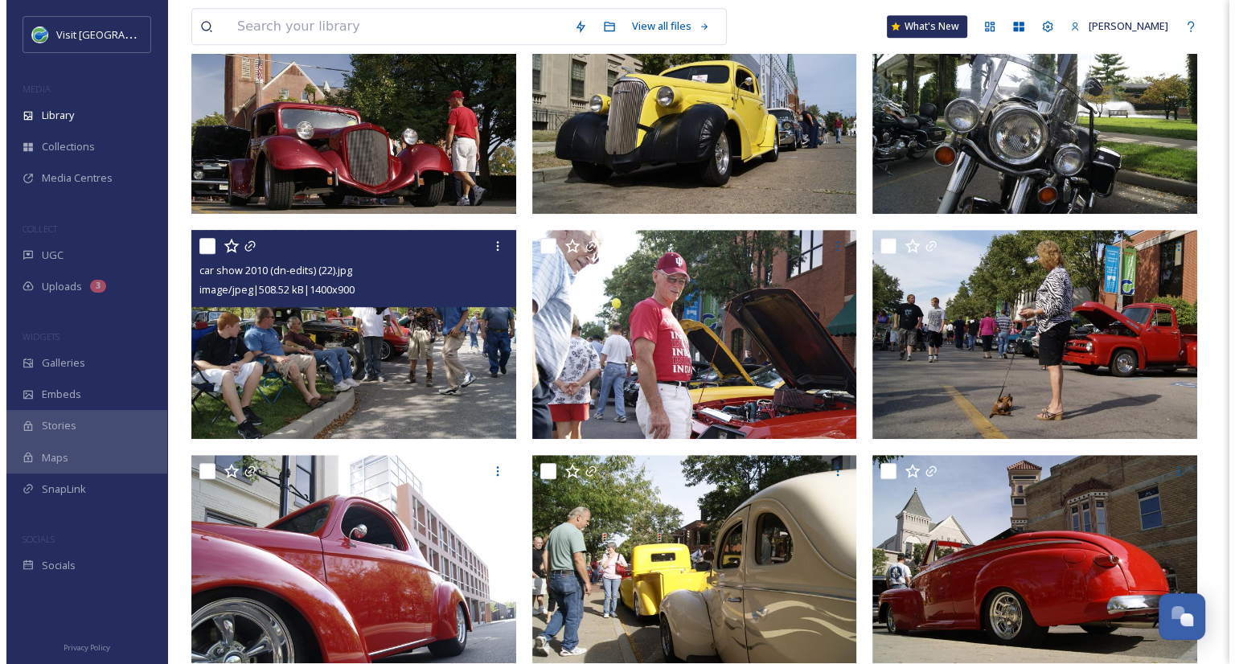
scroll to position [890, 0]
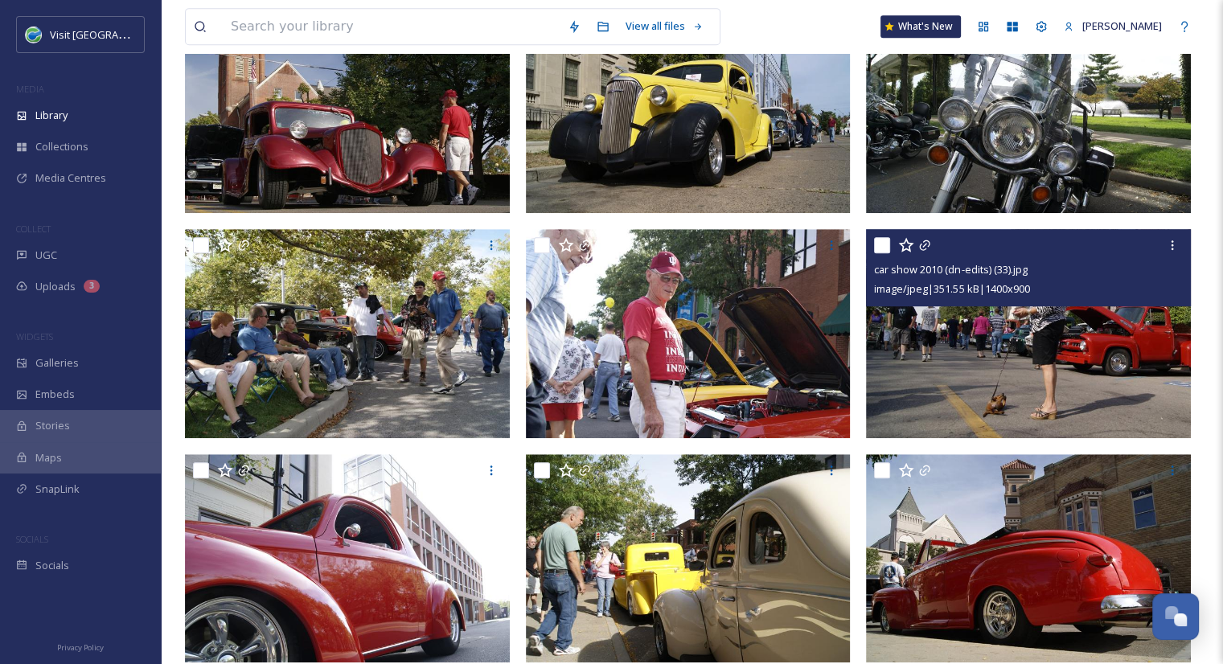
click at [933, 413] on img at bounding box center [1028, 333] width 325 height 209
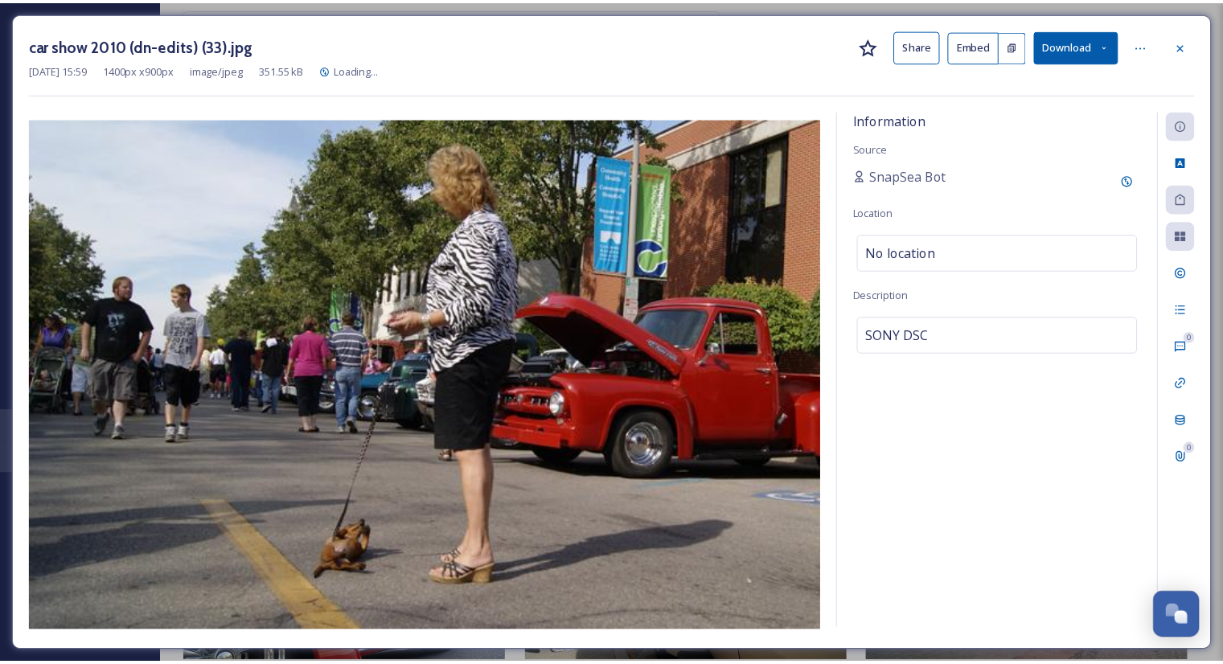
scroll to position [897, 0]
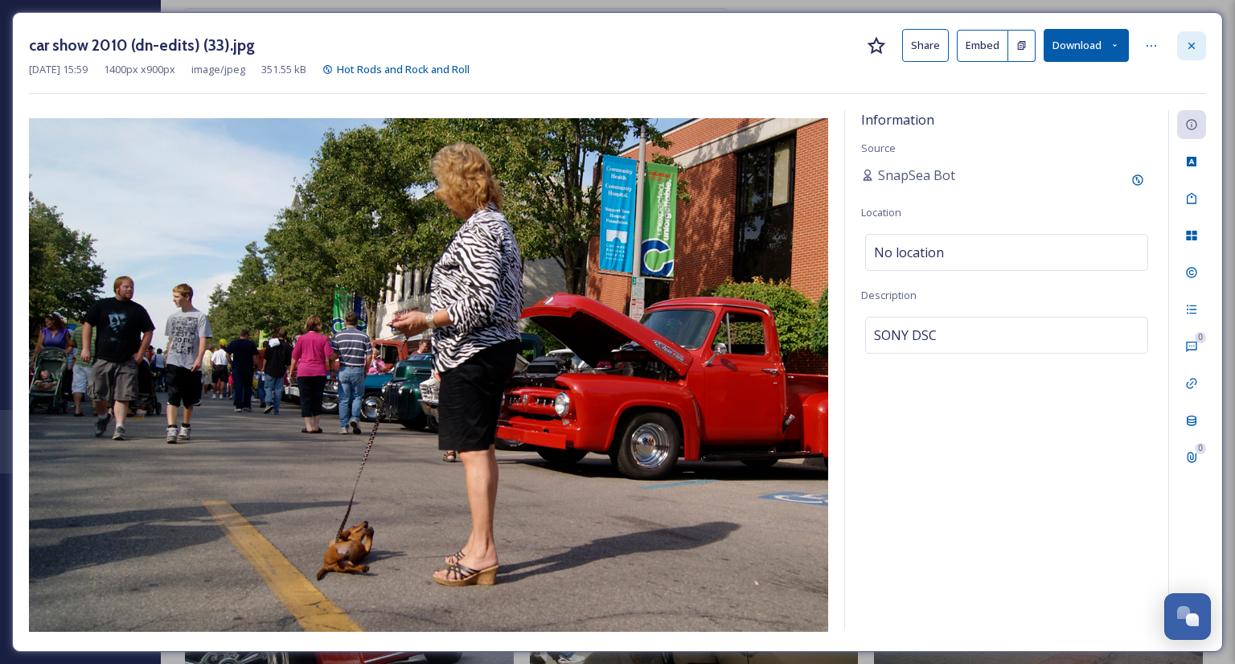
click at [1187, 46] on icon at bounding box center [1191, 45] width 13 height 13
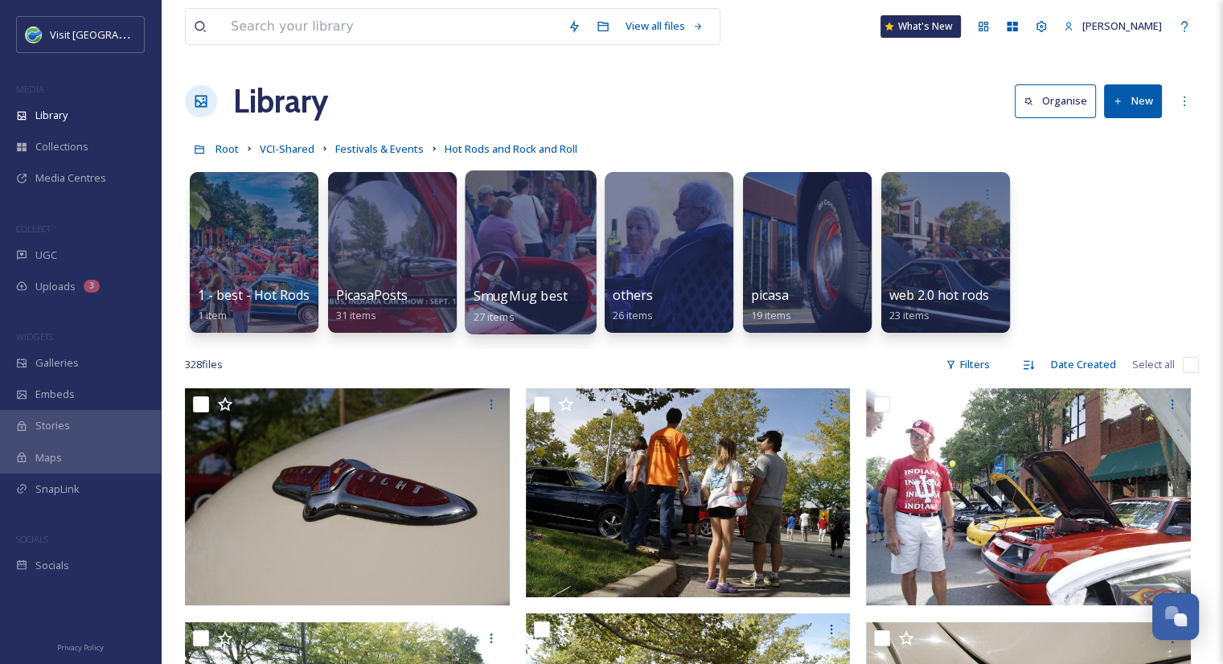
click at [548, 300] on span "SmugMug best - Hot Rods n Rock and Roll" at bounding box center [603, 296] width 259 height 18
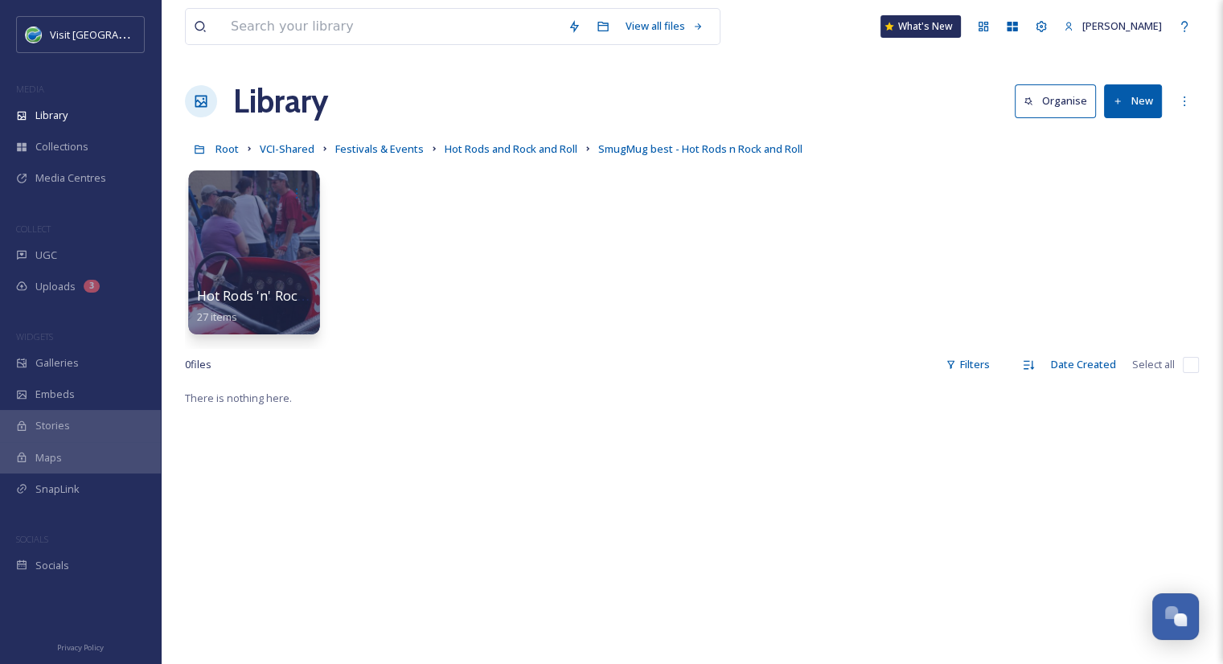
click at [281, 252] on div at bounding box center [253, 252] width 131 height 164
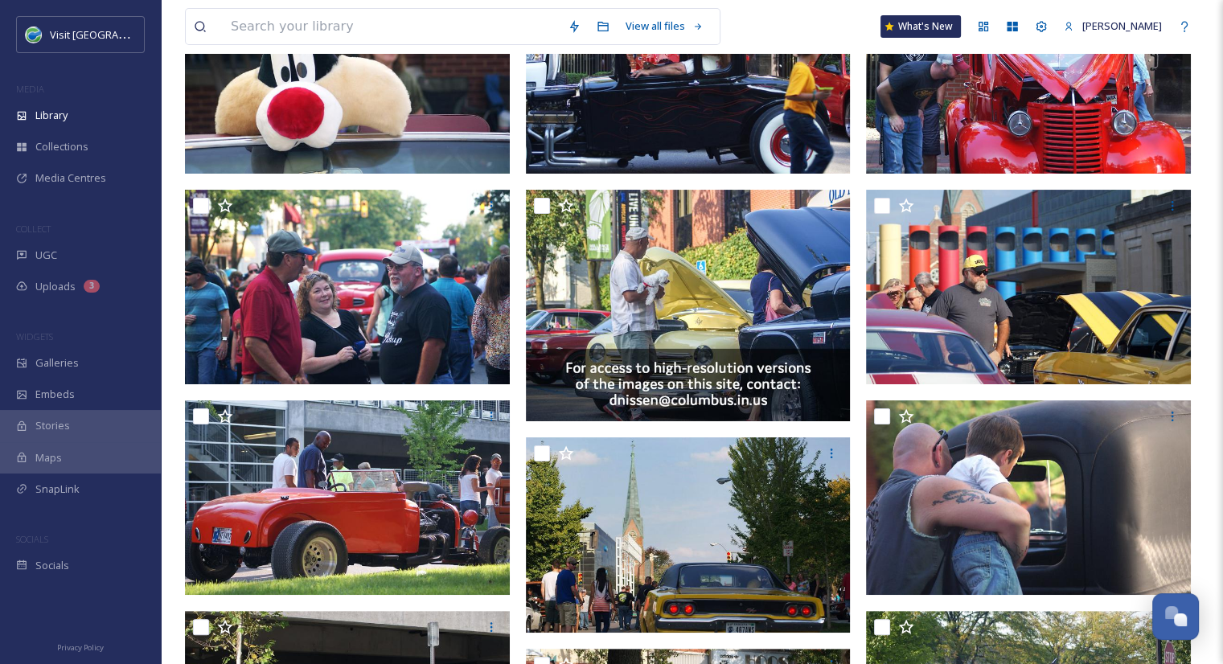
scroll to position [259, 0]
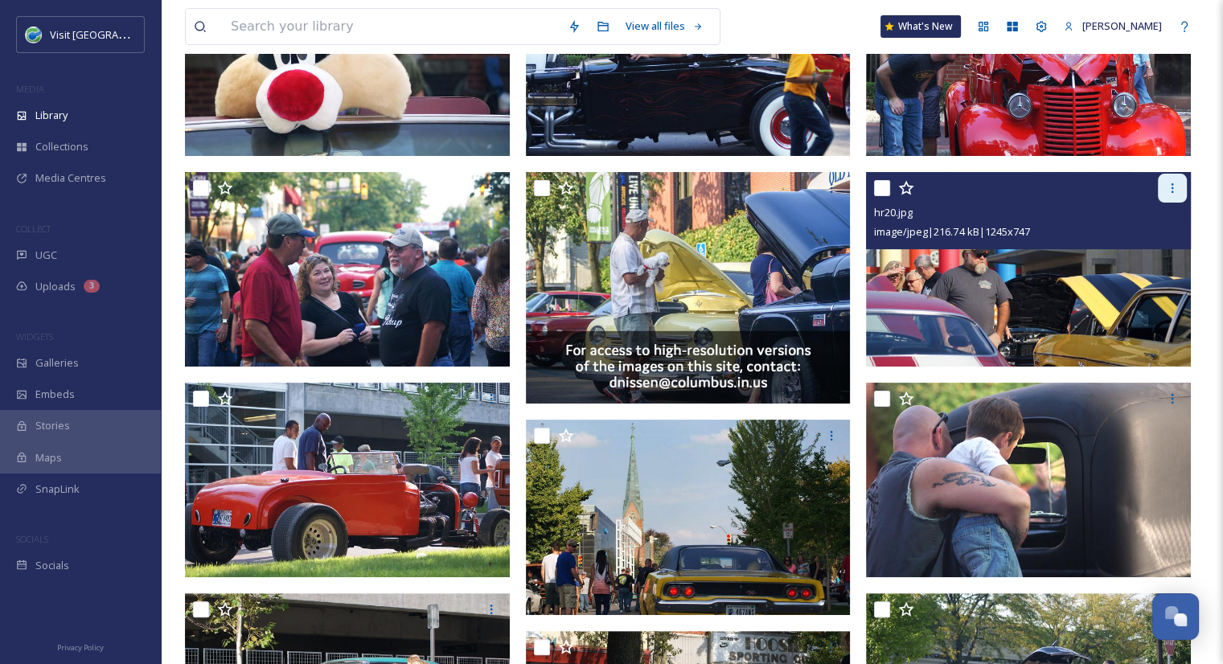
click at [1169, 194] on div at bounding box center [1172, 188] width 29 height 29
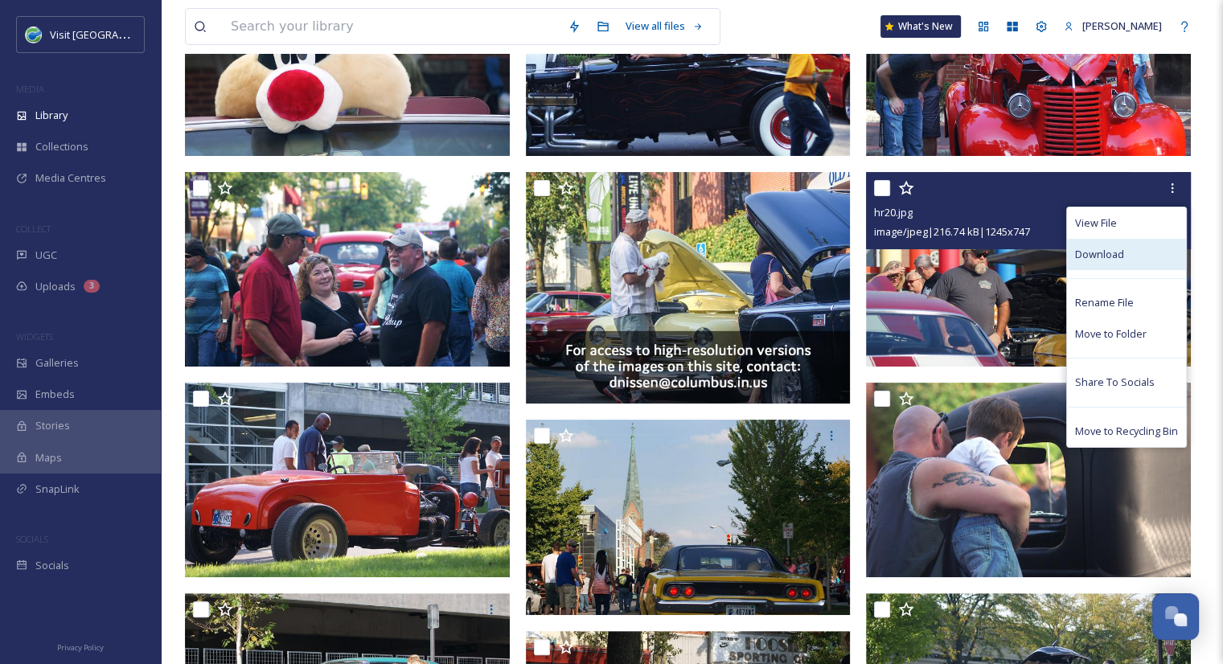
click at [1104, 257] on span "Download" at bounding box center [1099, 254] width 49 height 15
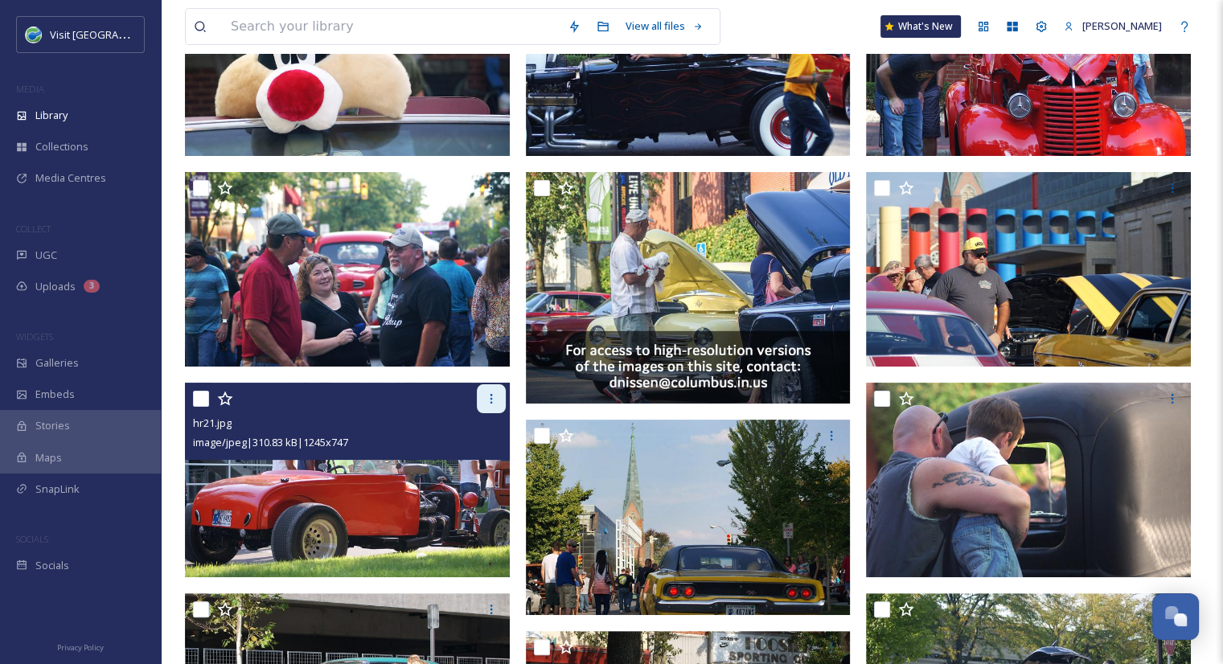
click at [495, 396] on icon at bounding box center [491, 398] width 13 height 13
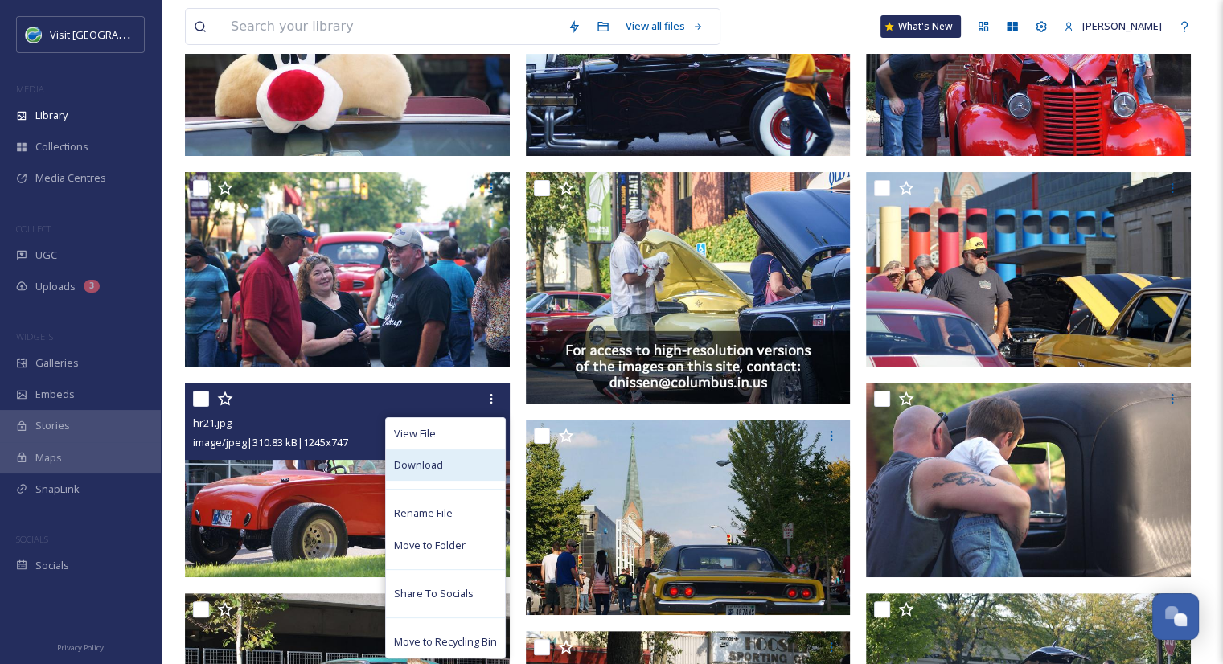
click at [425, 470] on span "Download" at bounding box center [418, 465] width 49 height 15
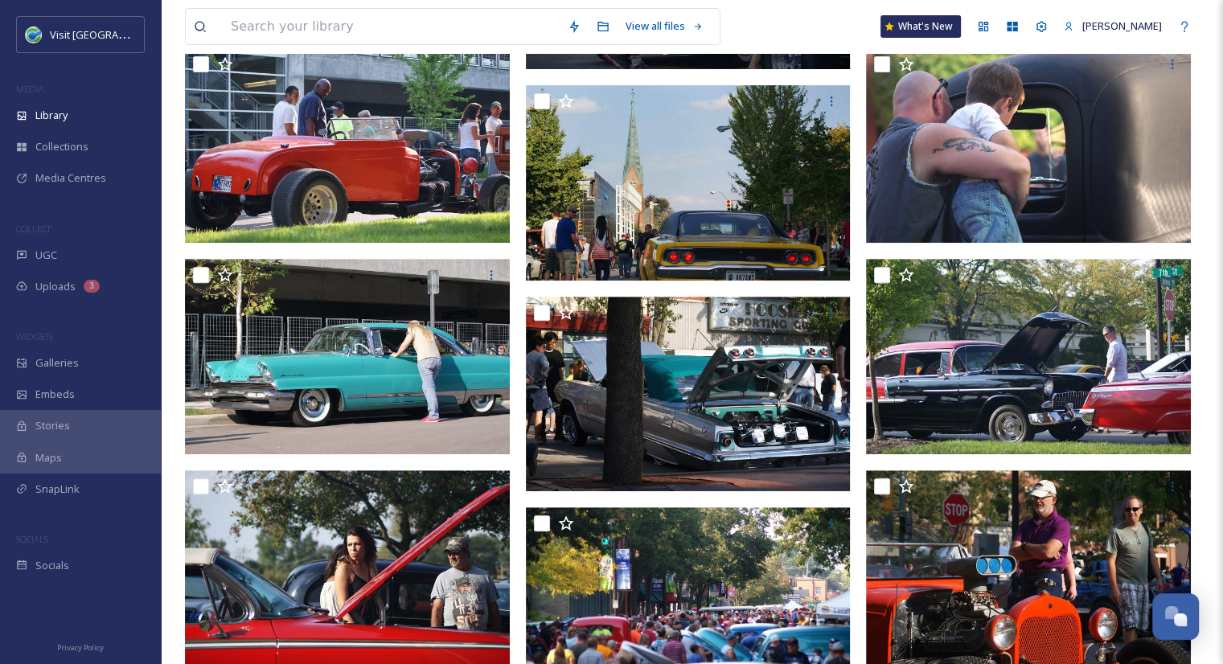
scroll to position [594, 0]
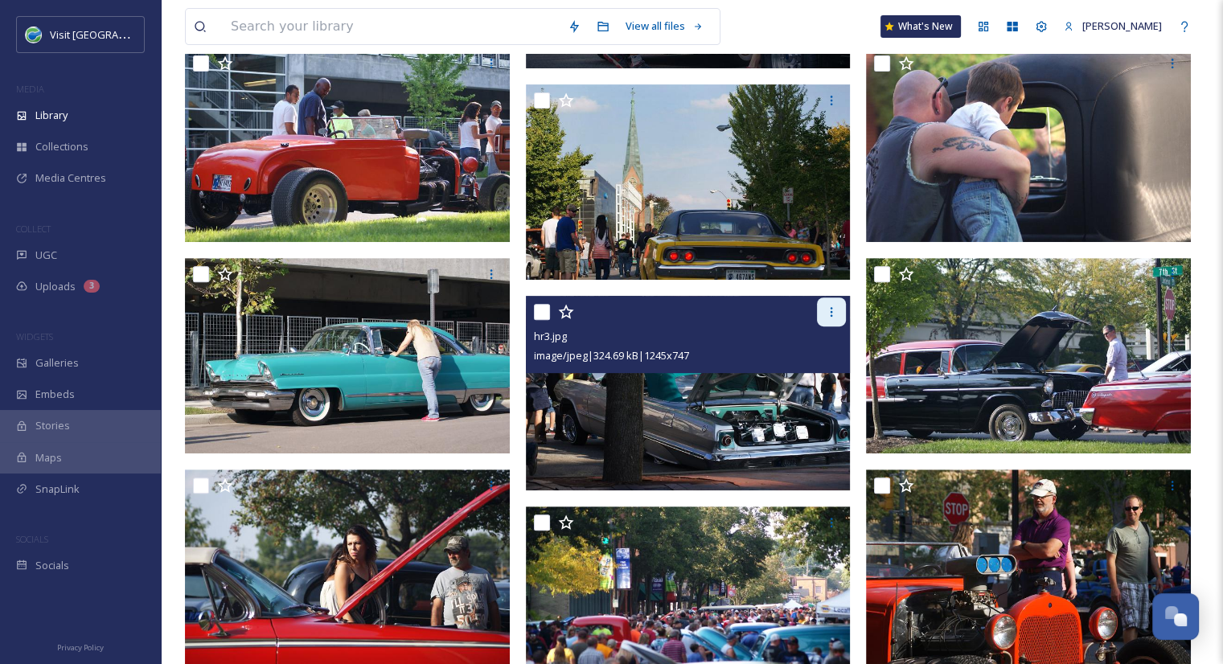
click at [829, 306] on icon at bounding box center [831, 312] width 13 height 13
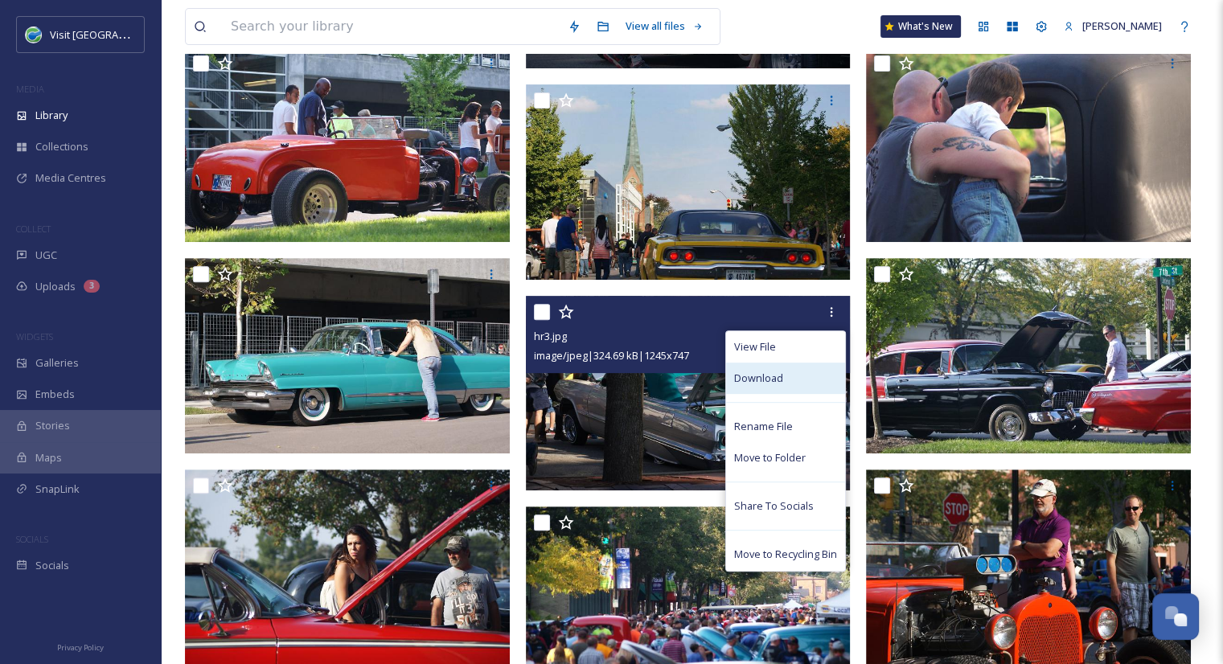
click at [767, 384] on span "Download" at bounding box center [758, 378] width 49 height 15
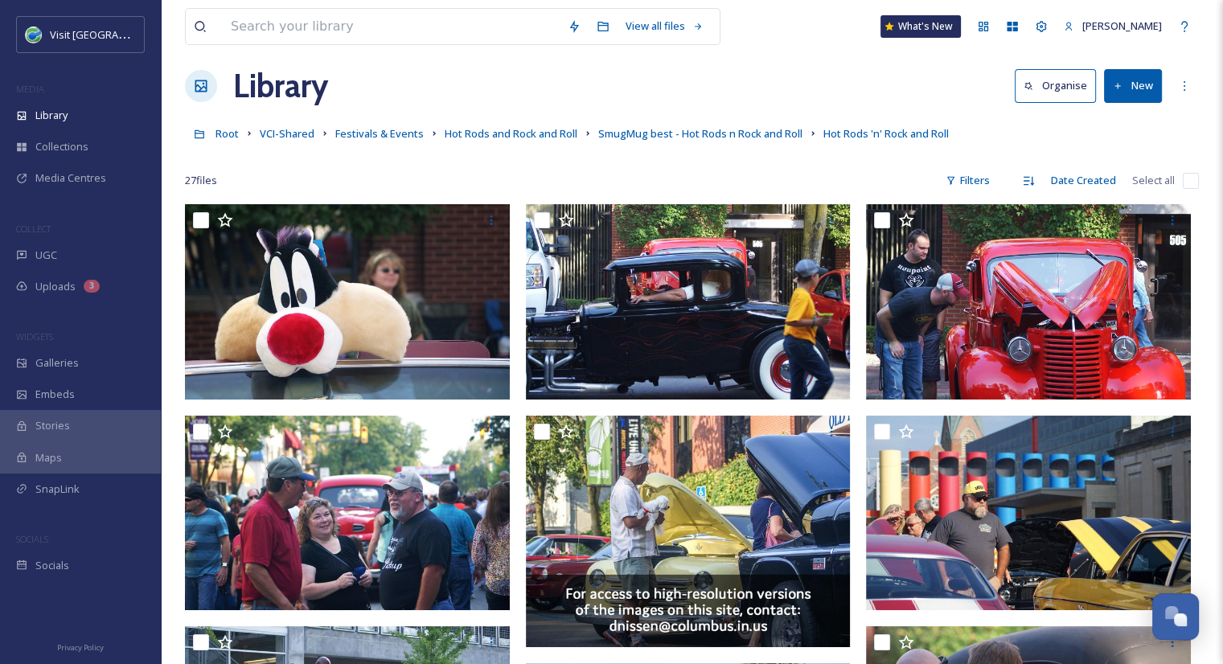
scroll to position [0, 0]
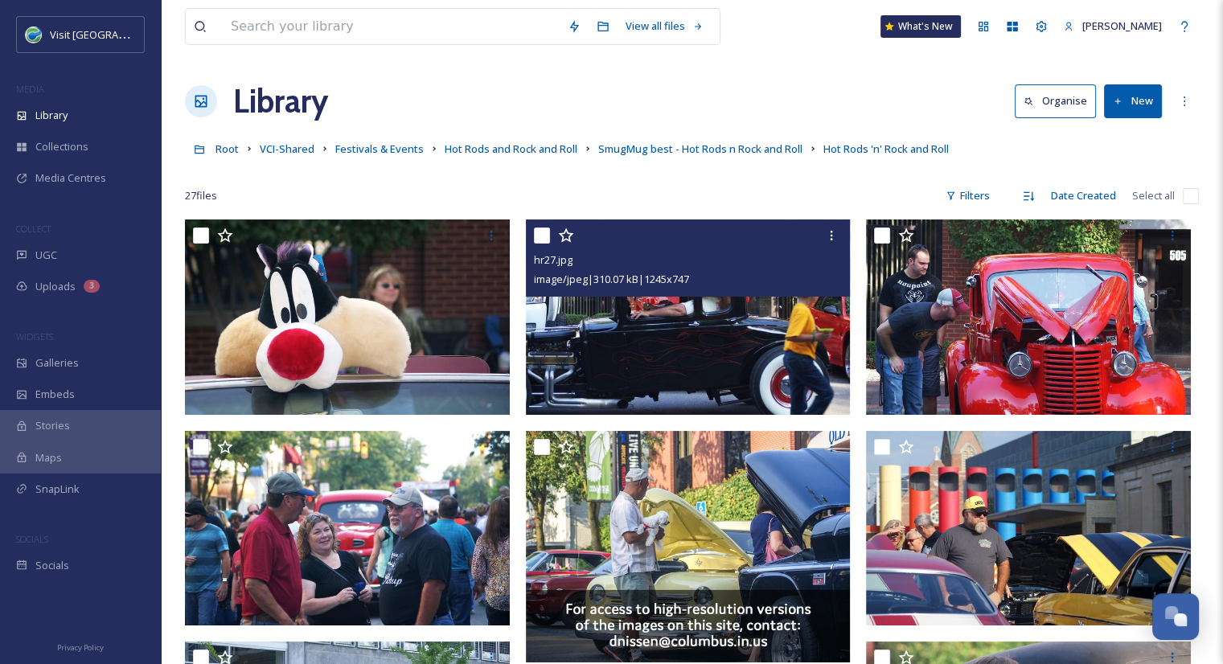
click at [726, 287] on div "image/jpeg | 310.07 kB | 1245 x 747" at bounding box center [690, 278] width 313 height 19
click at [721, 368] on img at bounding box center [688, 317] width 325 height 195
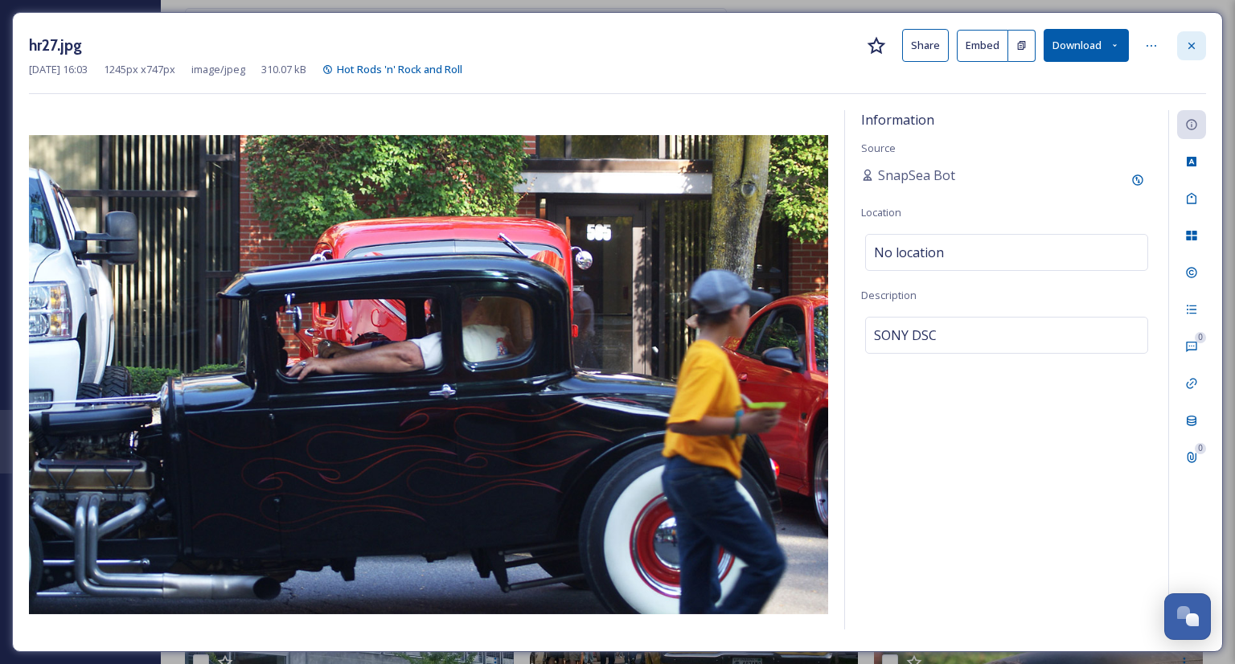
click at [1185, 48] on icon at bounding box center [1191, 45] width 13 height 13
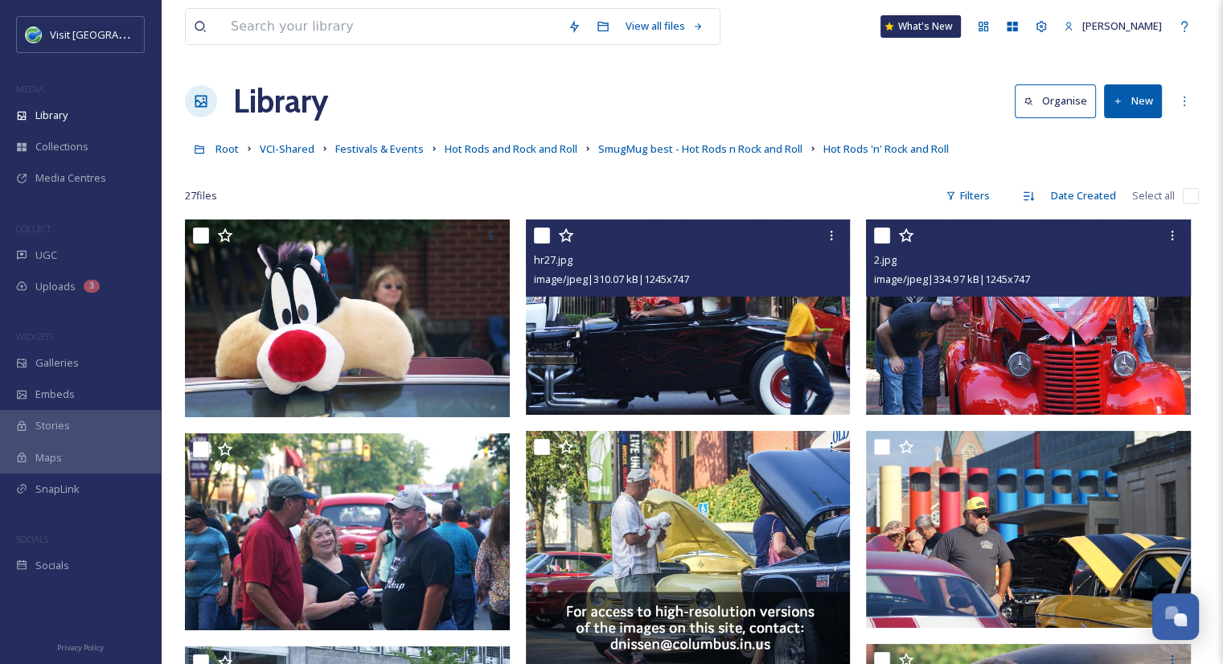
click at [936, 352] on img at bounding box center [1028, 317] width 325 height 195
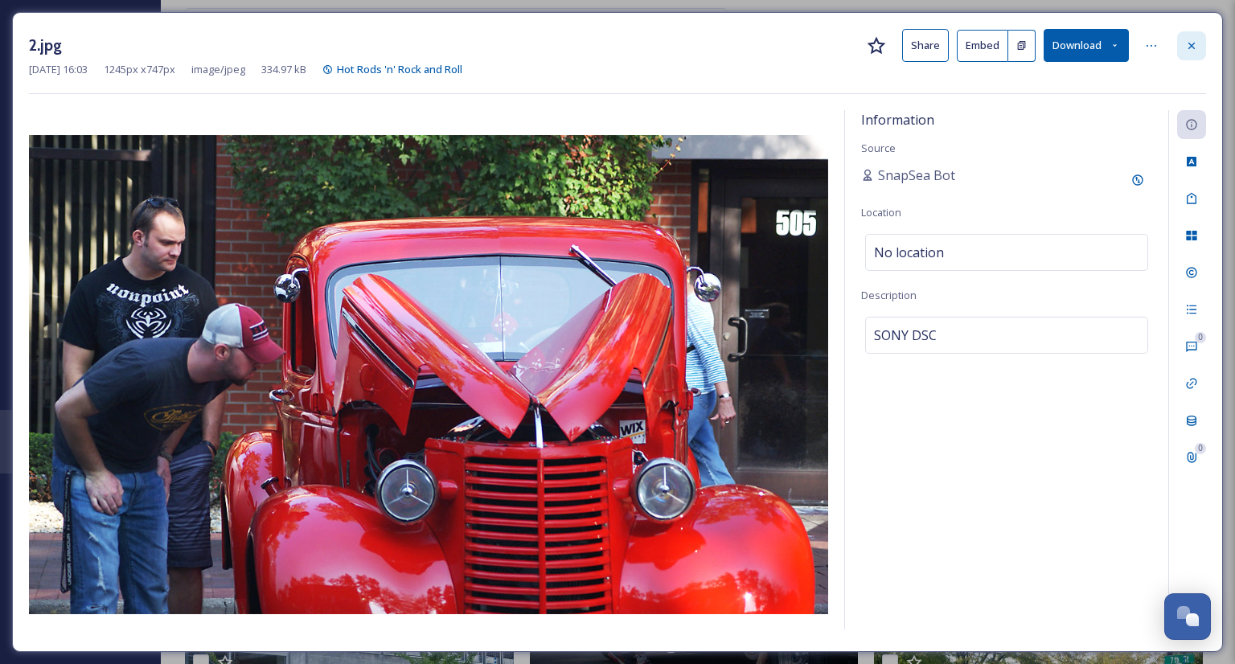
click at [1196, 42] on icon at bounding box center [1191, 45] width 13 height 13
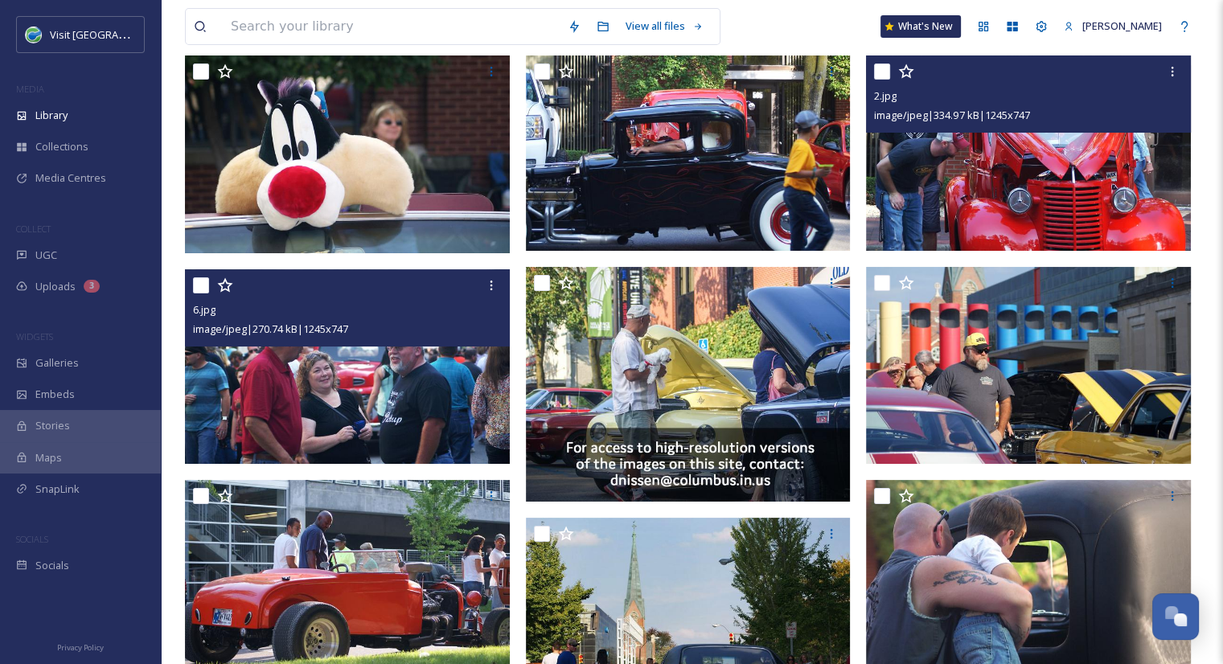
scroll to position [166, 0]
